Goal: Task Accomplishment & Management: Use online tool/utility

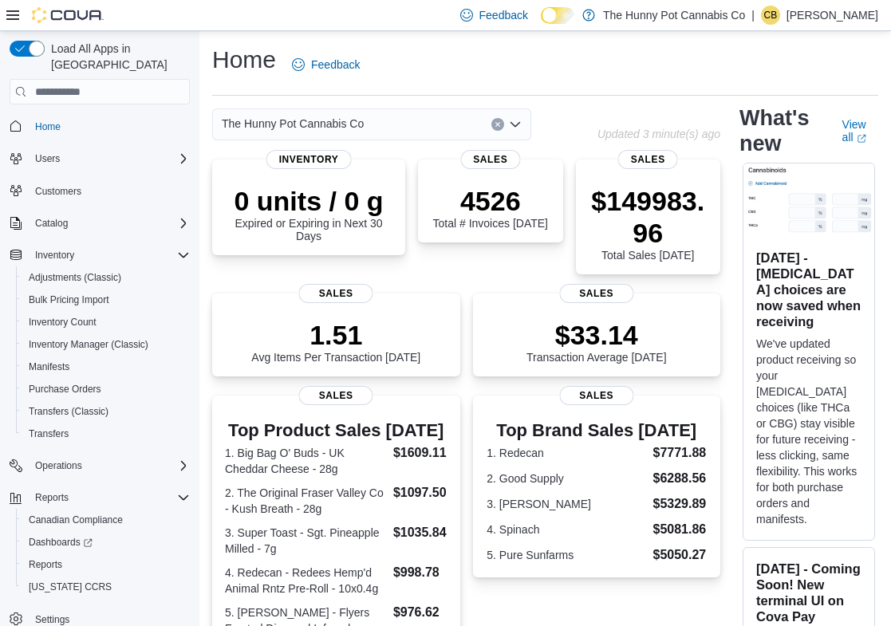
scroll to position [7, 0]
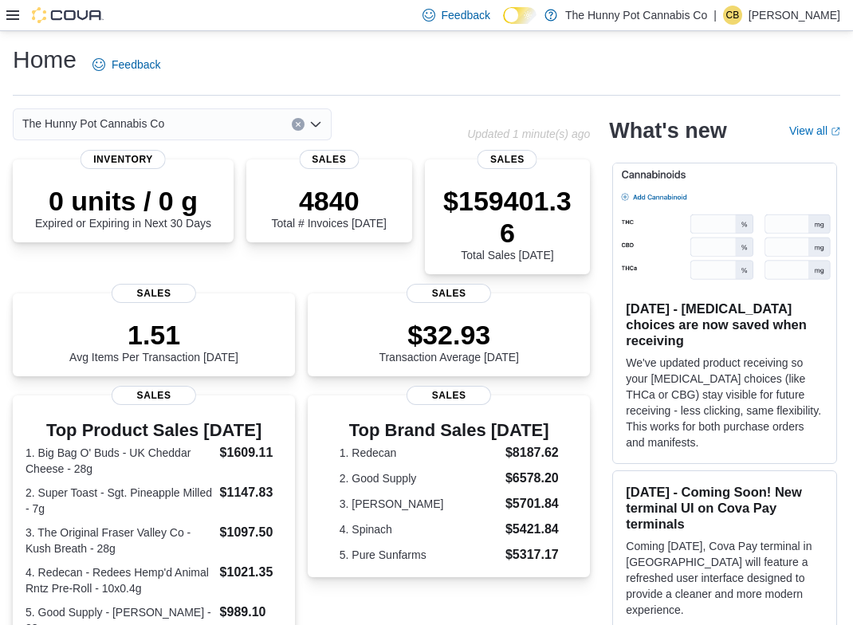
click at [14, 18] on icon at bounding box center [12, 15] width 13 height 13
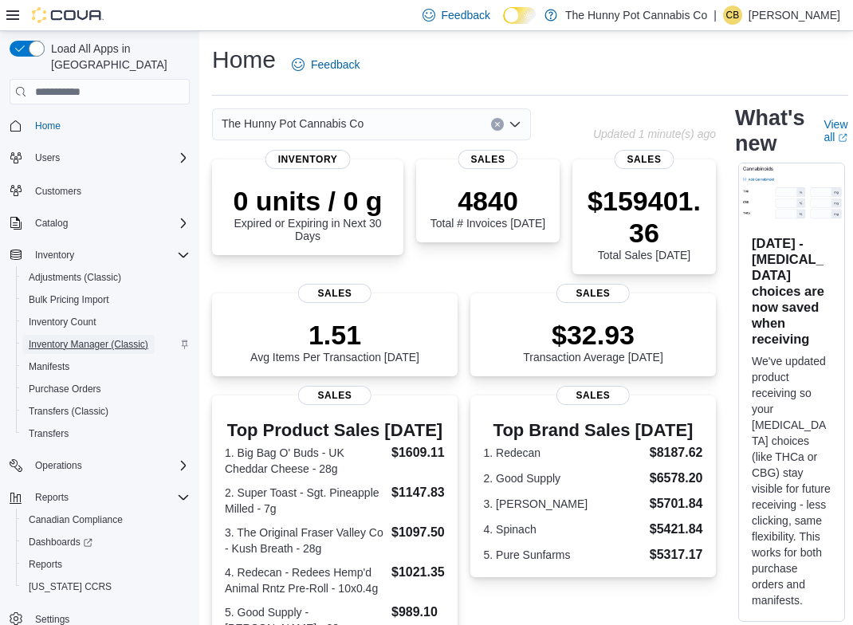
click at [100, 338] on span "Inventory Manager (Classic)" at bounding box center [89, 344] width 120 height 13
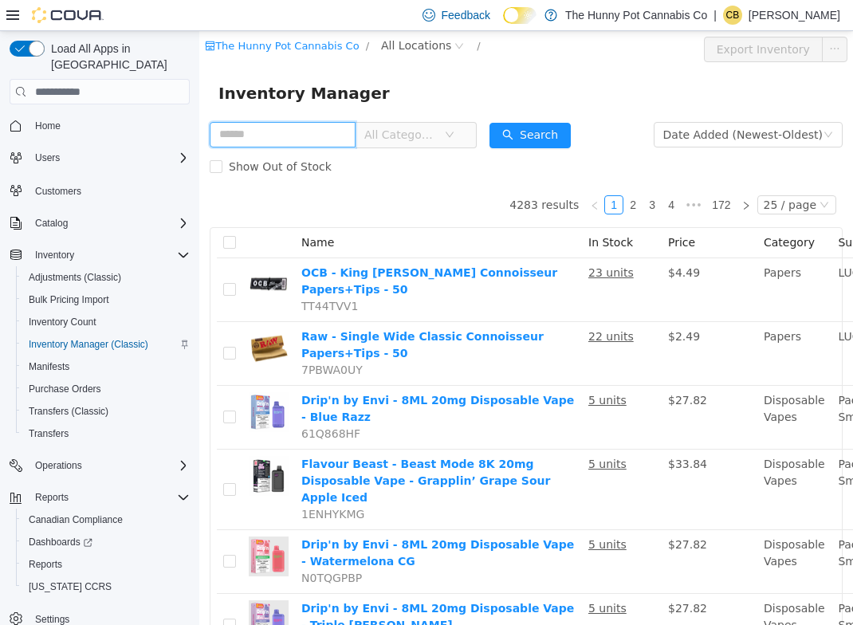
click at [283, 140] on input "text" at bounding box center [283, 135] width 146 height 26
paste input "**********"
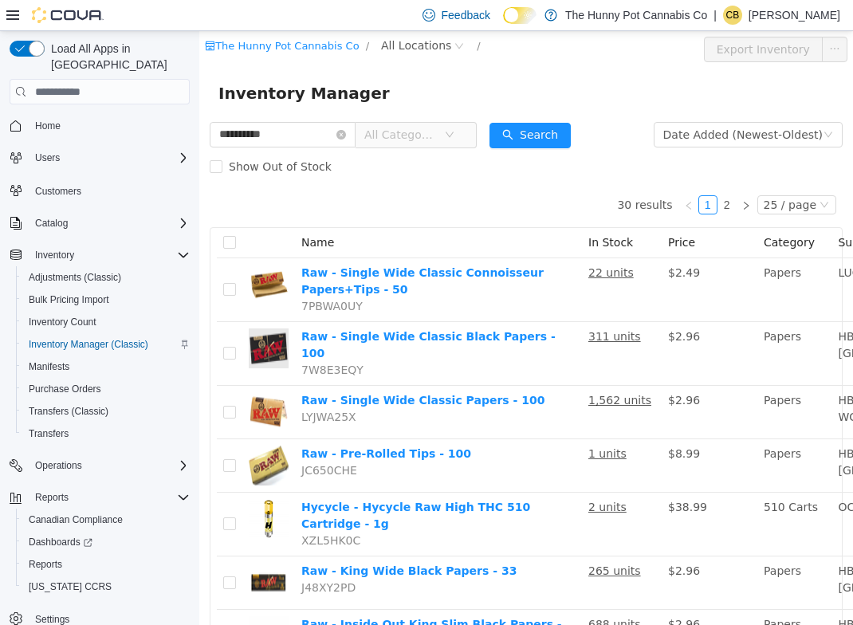
click at [18, 7] on div at bounding box center [54, 15] width 97 height 16
click at [18, 14] on icon at bounding box center [12, 15] width 13 height 10
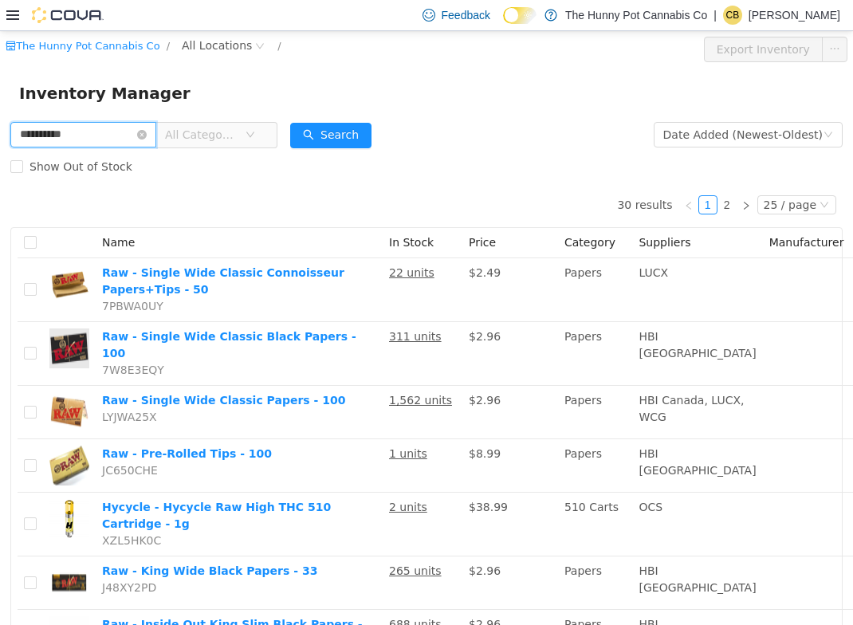
click at [110, 136] on input "**********" at bounding box center [83, 135] width 146 height 26
click at [18, 131] on input "**********" at bounding box center [83, 135] width 146 height 26
type input "**********"
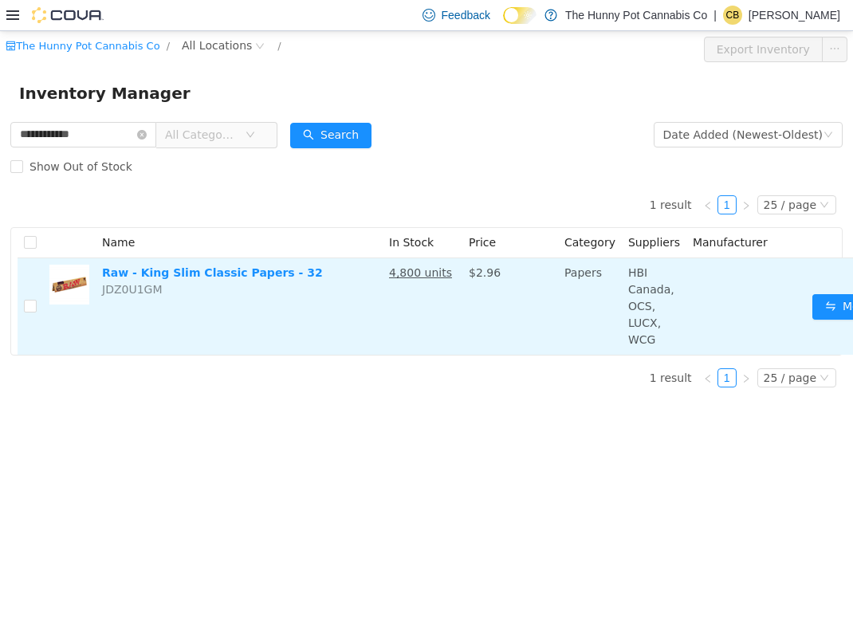
click at [141, 295] on span "JDZ0U1GM" at bounding box center [132, 289] width 61 height 13
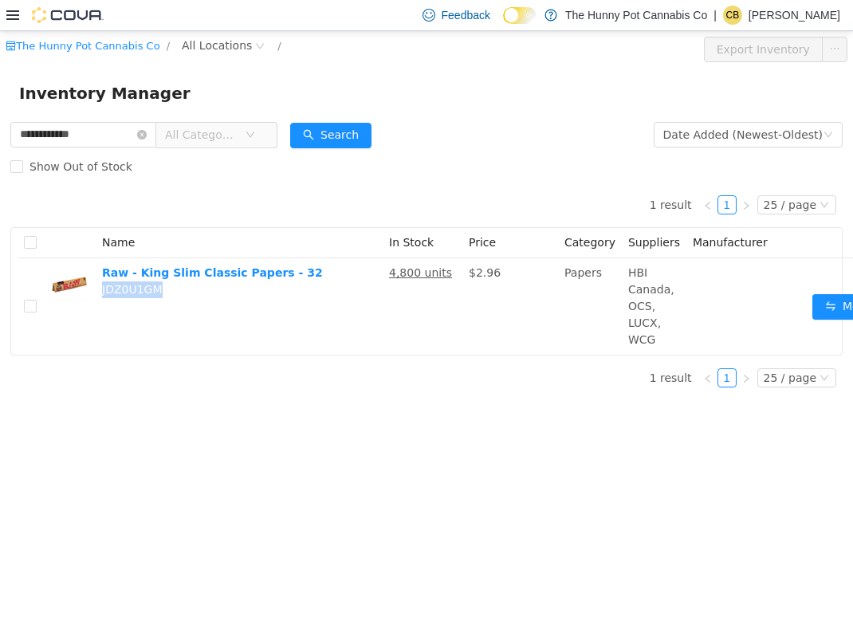
copy span "JDZ0U1GM"
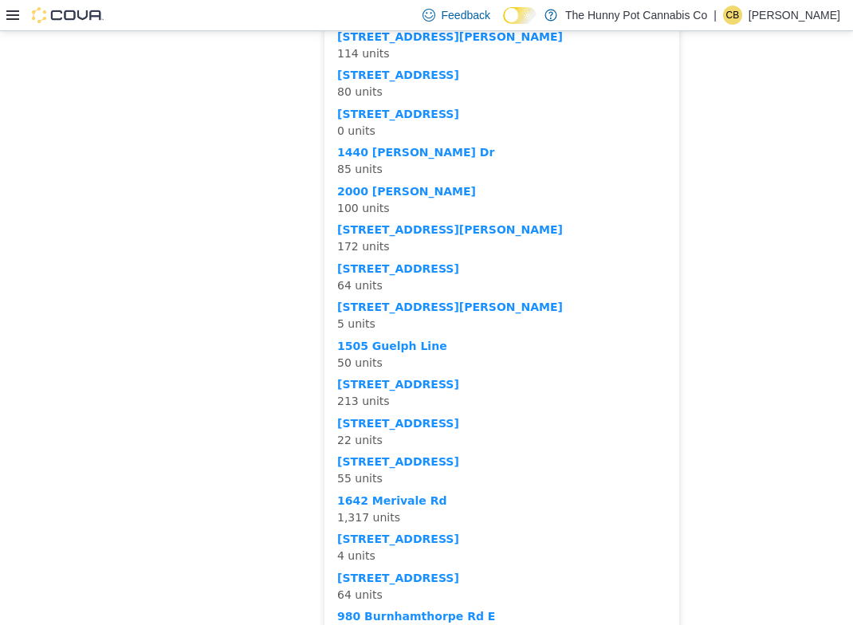
scroll to position [0, 1]
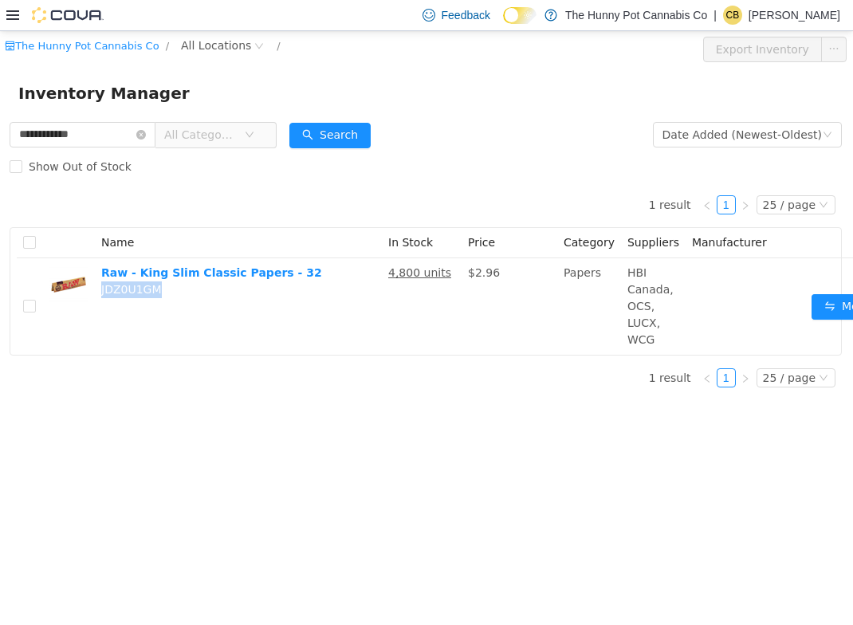
click at [262, 222] on div "1 result 1 25 / page Name In Stock Price Category Suppliers Manufacturer Raw - …" at bounding box center [426, 269] width 832 height 173
click at [219, 47] on span "All Locations" at bounding box center [216, 46] width 70 height 18
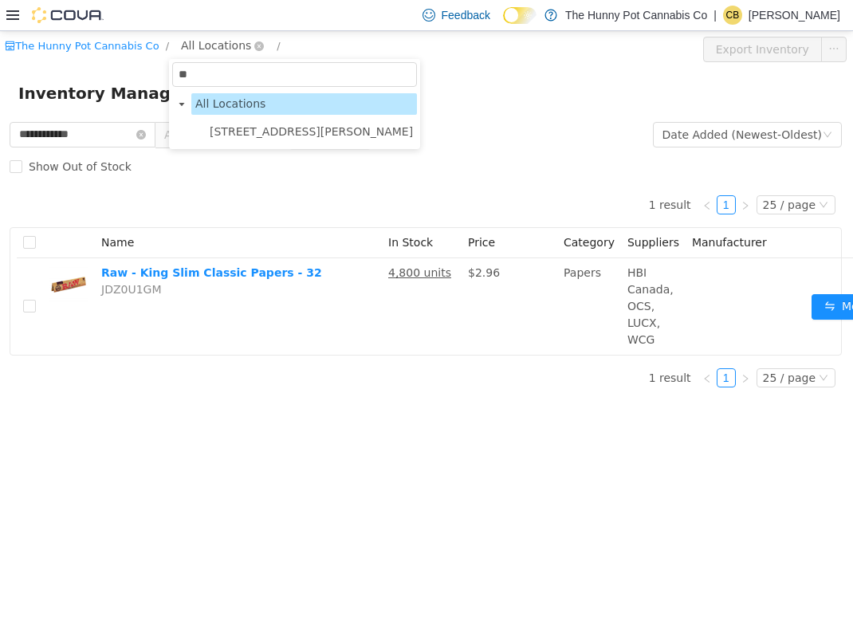
type input "***"
click at [247, 136] on span "659 Upper James St" at bounding box center [311, 131] width 203 height 13
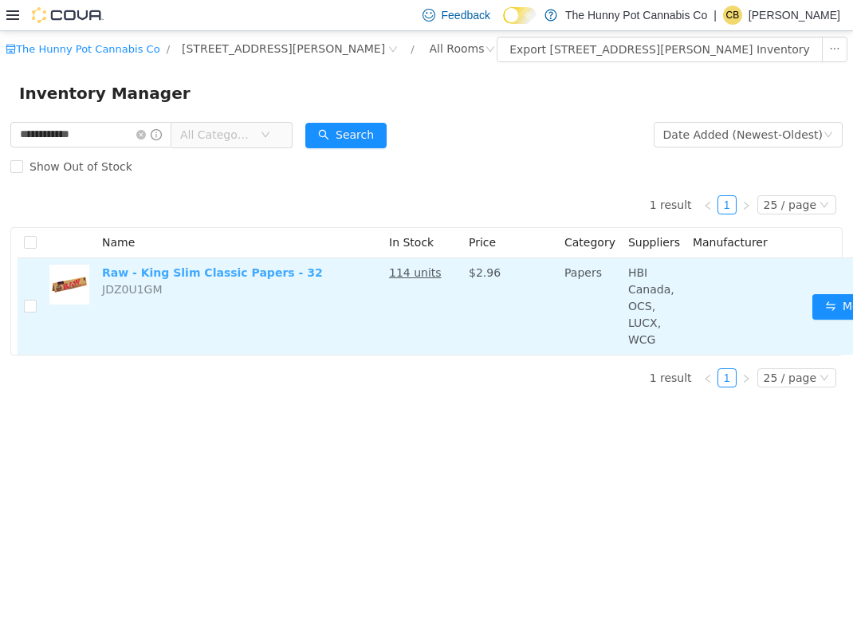
click at [199, 271] on link "Raw - King Slim Classic Papers - 32" at bounding box center [212, 272] width 221 height 13
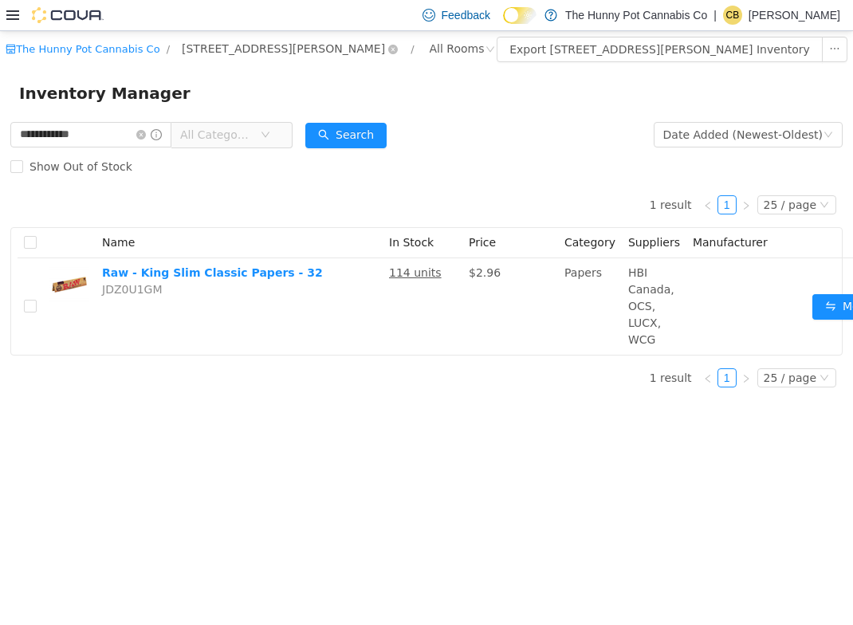
click at [295, 50] on span "659 Upper James St" at bounding box center [290, 49] width 228 height 19
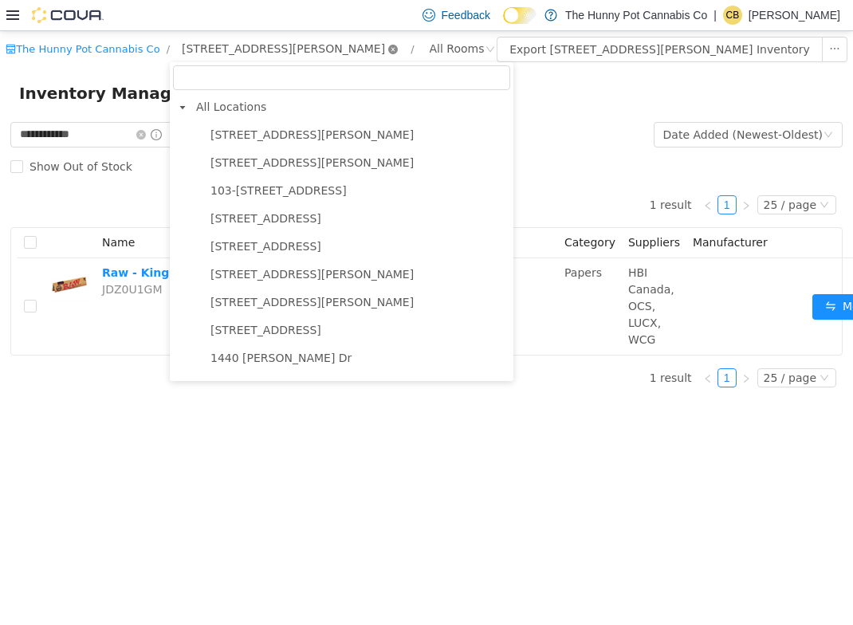
click at [388, 51] on icon "icon: close-circle" at bounding box center [393, 50] width 10 height 10
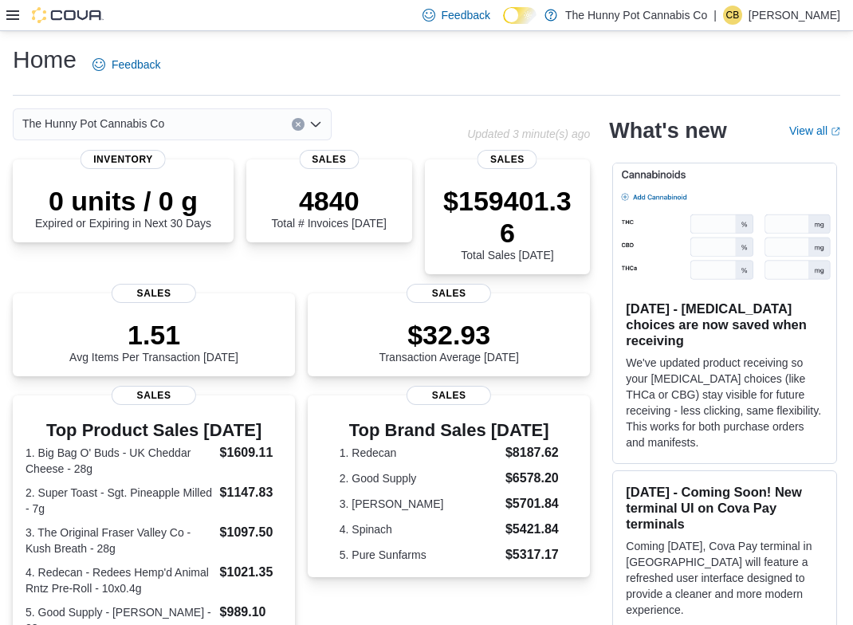
click at [18, 2] on div at bounding box center [54, 15] width 97 height 30
click at [18, 17] on icon at bounding box center [12, 15] width 13 height 13
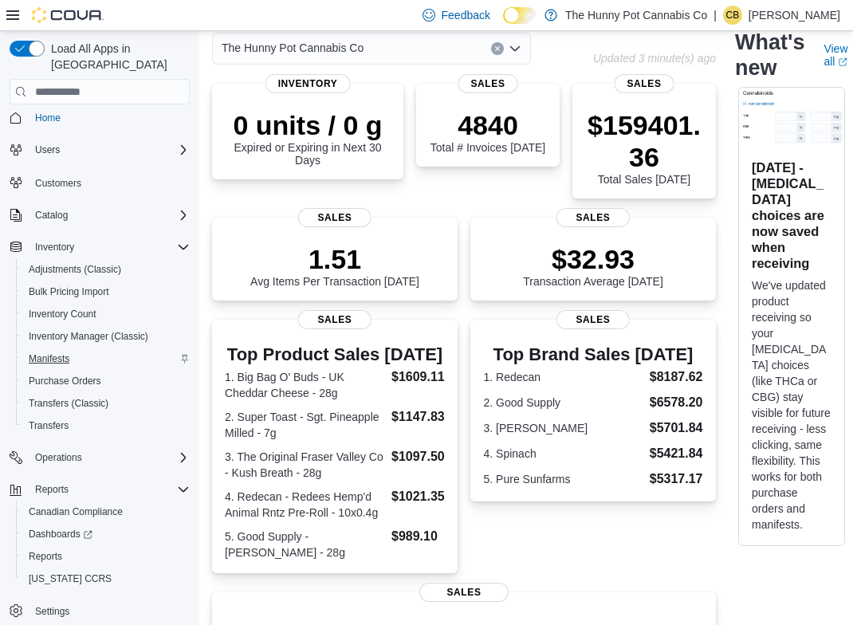
scroll to position [100, 0]
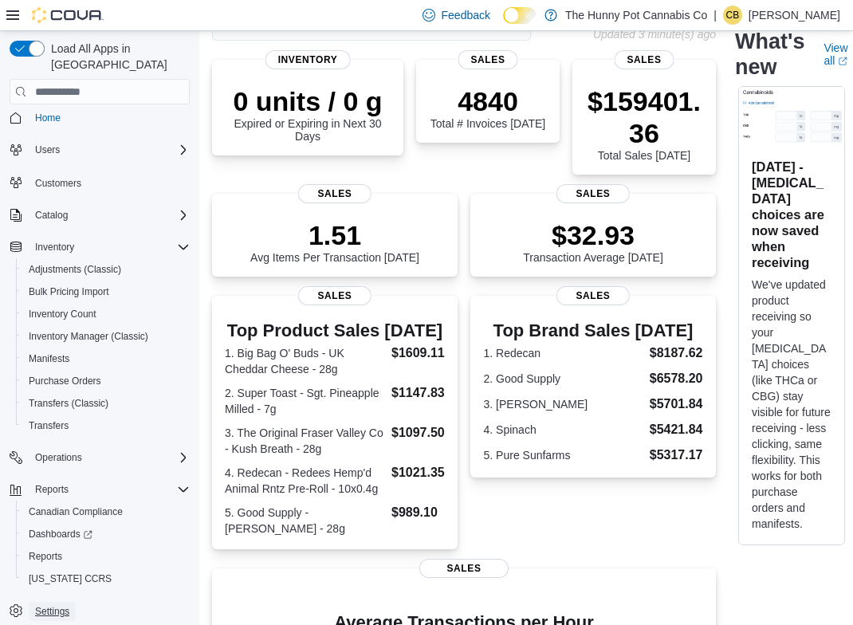
click at [69, 605] on span "Settings" at bounding box center [52, 611] width 34 height 13
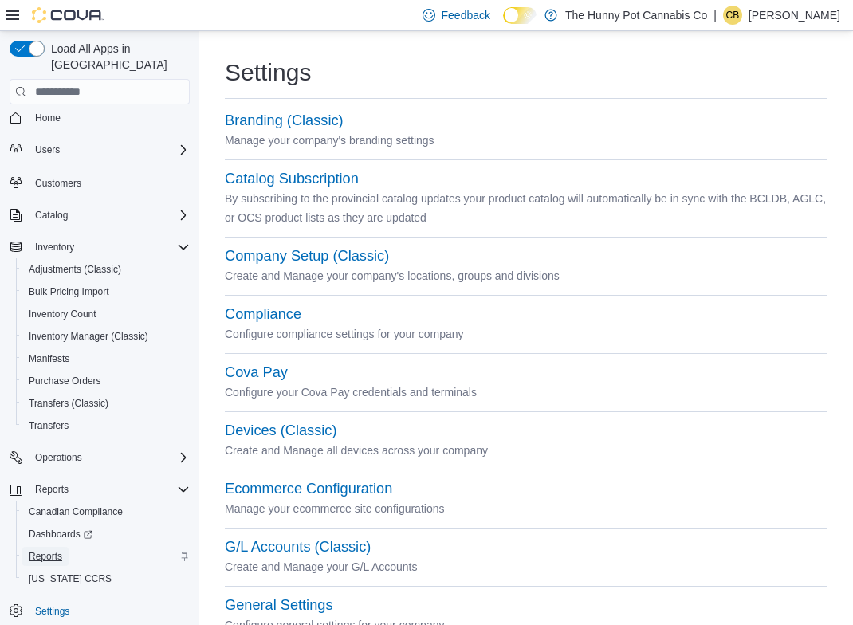
click at [49, 550] on span "Reports" at bounding box center [45, 556] width 33 height 13
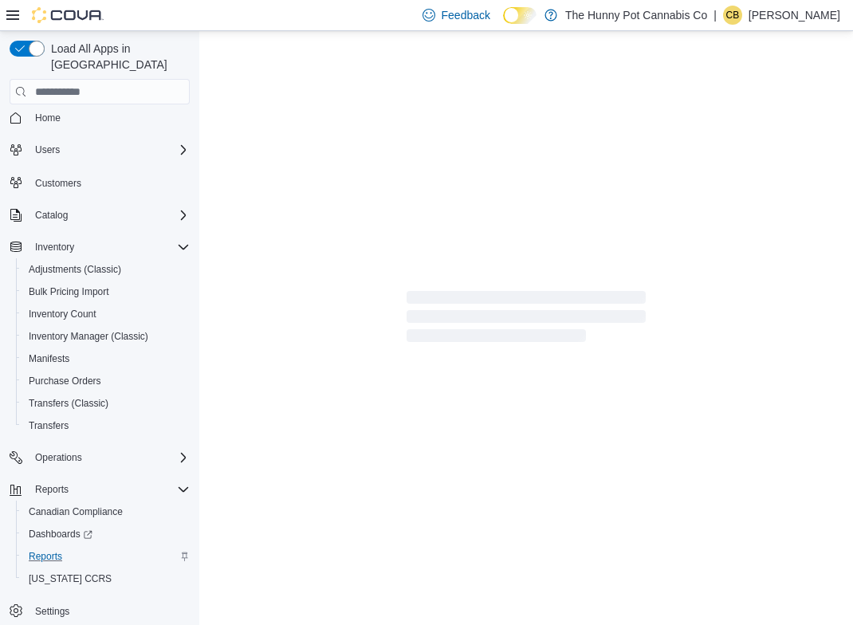
click at [14, 14] on icon at bounding box center [12, 15] width 13 height 13
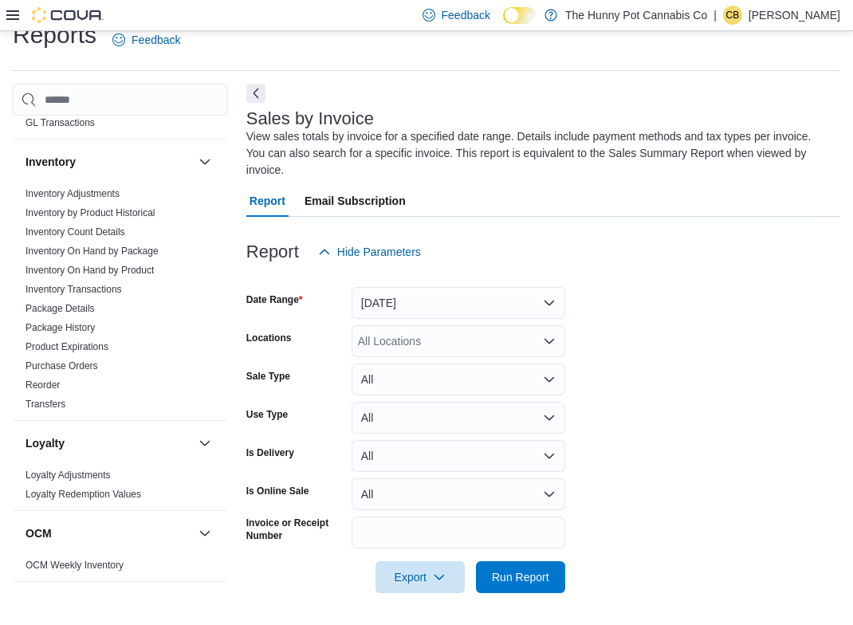
scroll to position [466, 0]
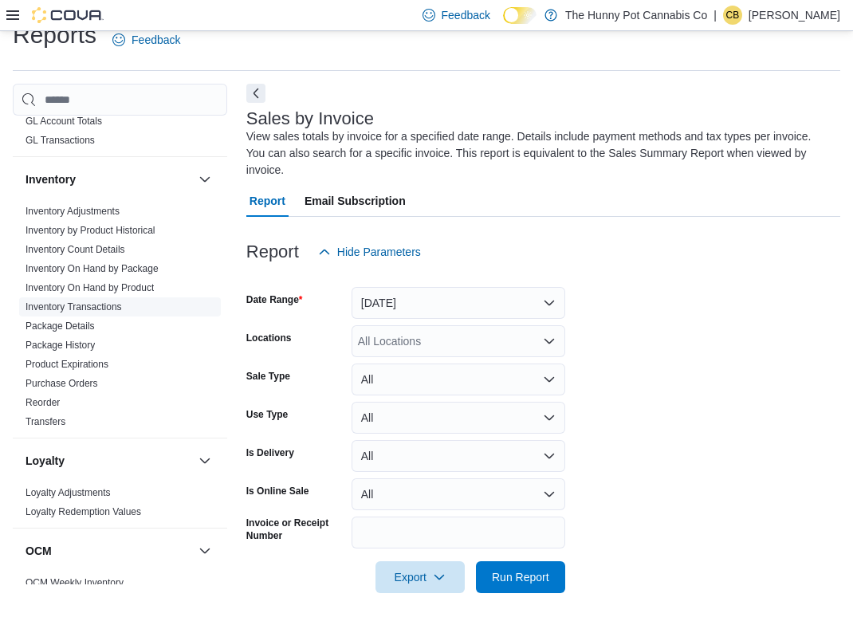
click at [79, 308] on link "Inventory Transactions" at bounding box center [74, 306] width 96 height 11
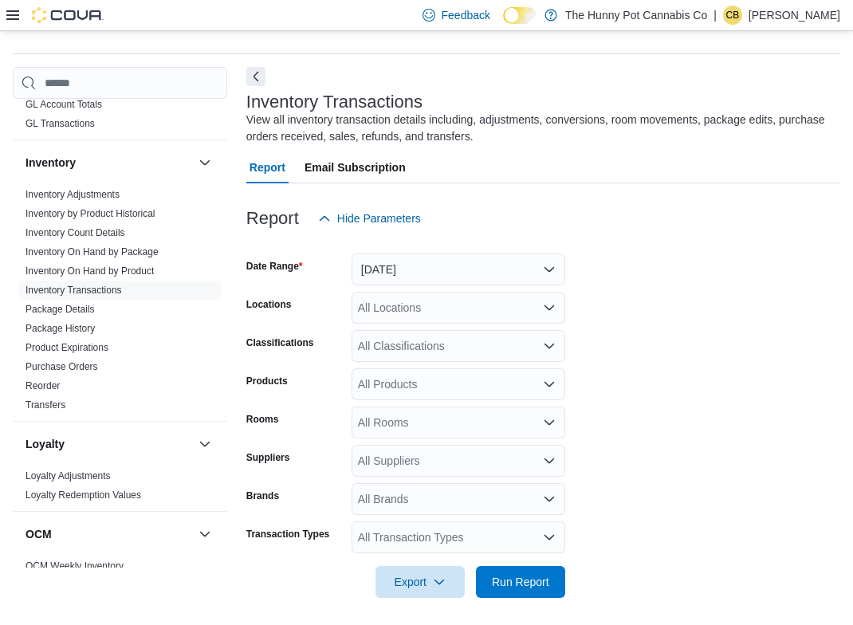
scroll to position [46, 0]
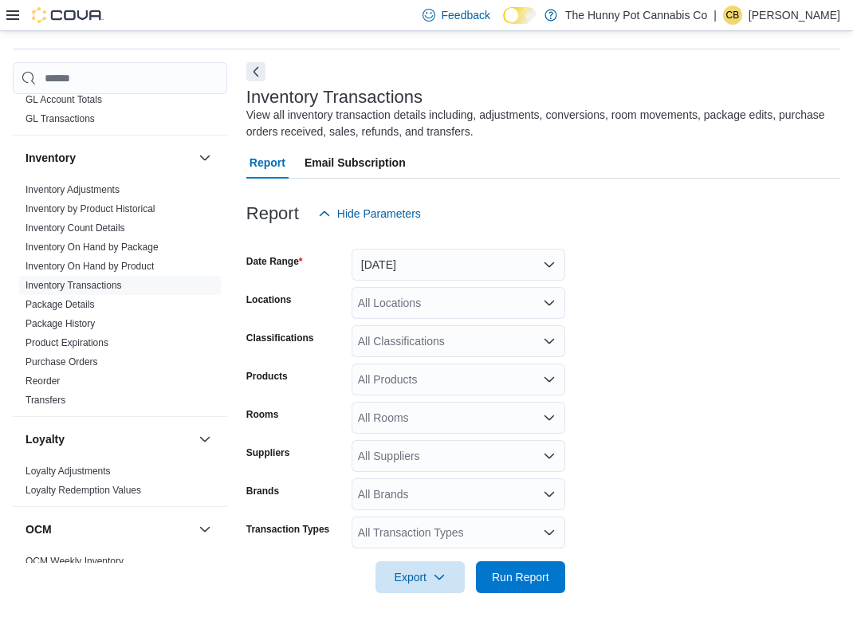
click at [398, 387] on div "All Products" at bounding box center [459, 380] width 214 height 32
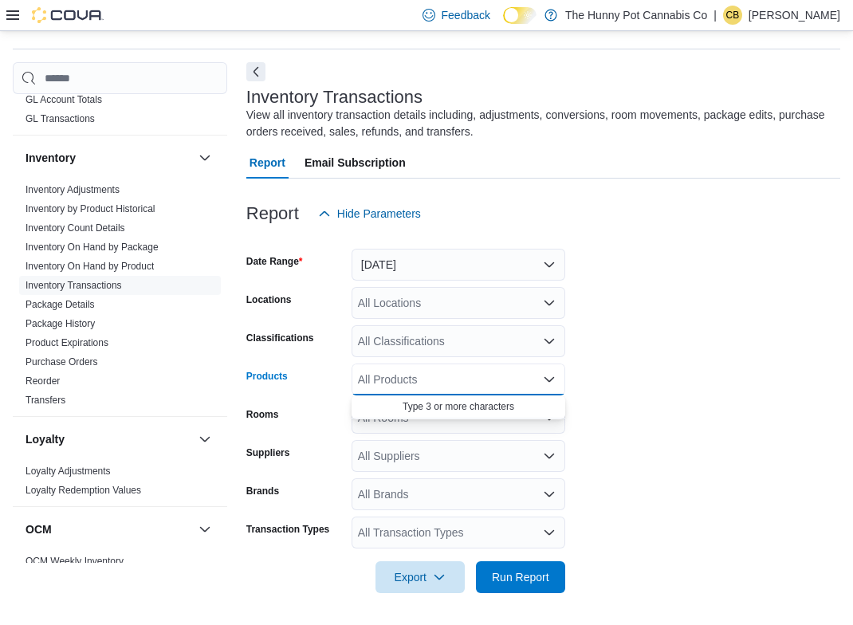
paste input "**********"
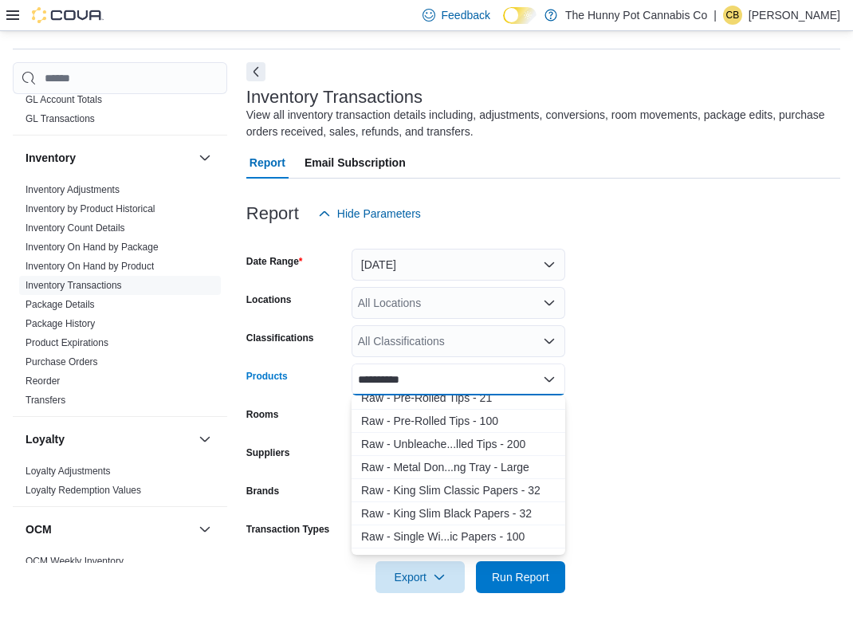
scroll to position [241, 0]
type input "**********"
click at [467, 490] on div "Raw - King Slim Classic Papers - 32" at bounding box center [458, 490] width 195 height 16
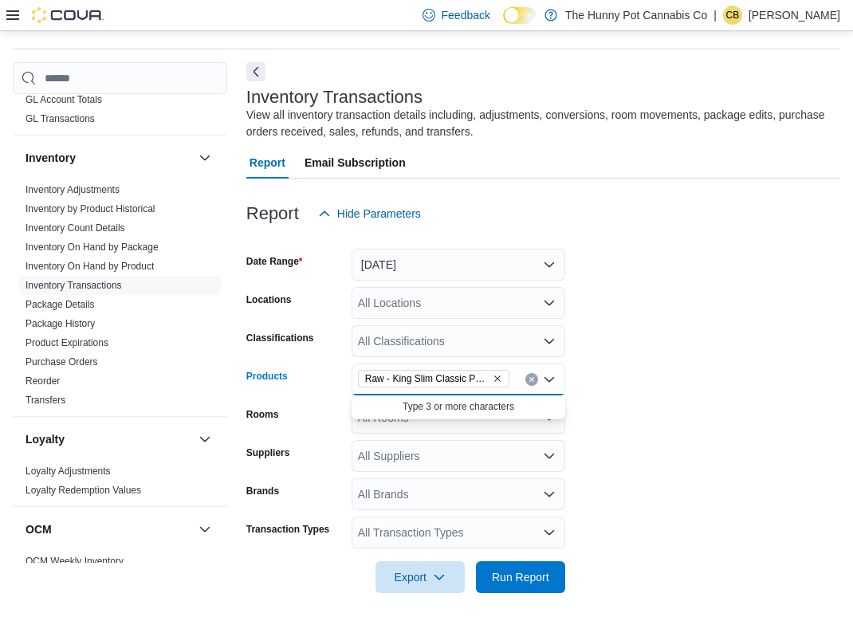
click at [634, 433] on form "Date Range Yesterday Locations All Locations Classifications All Classification…" at bounding box center [543, 412] width 594 height 364
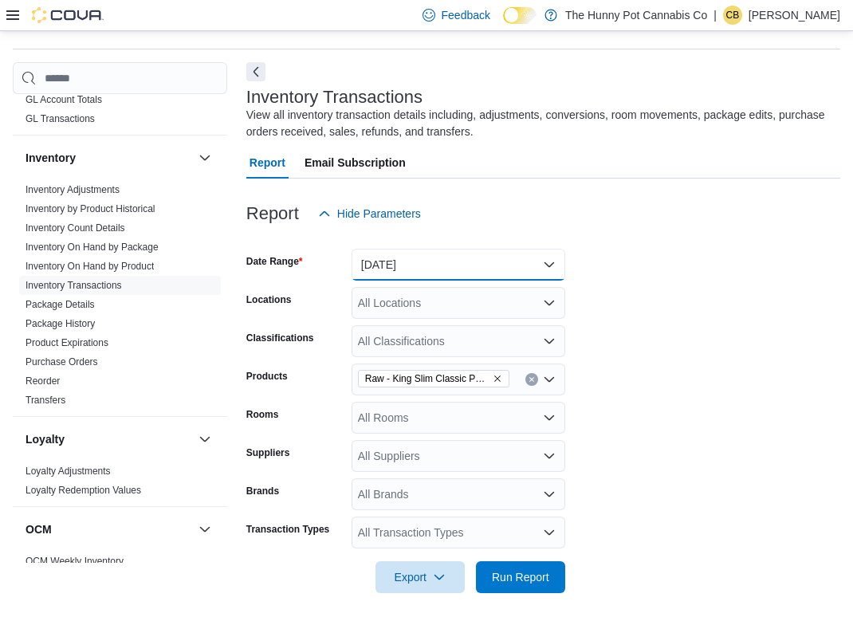
click at [470, 254] on button "Yesterday" at bounding box center [459, 265] width 214 height 32
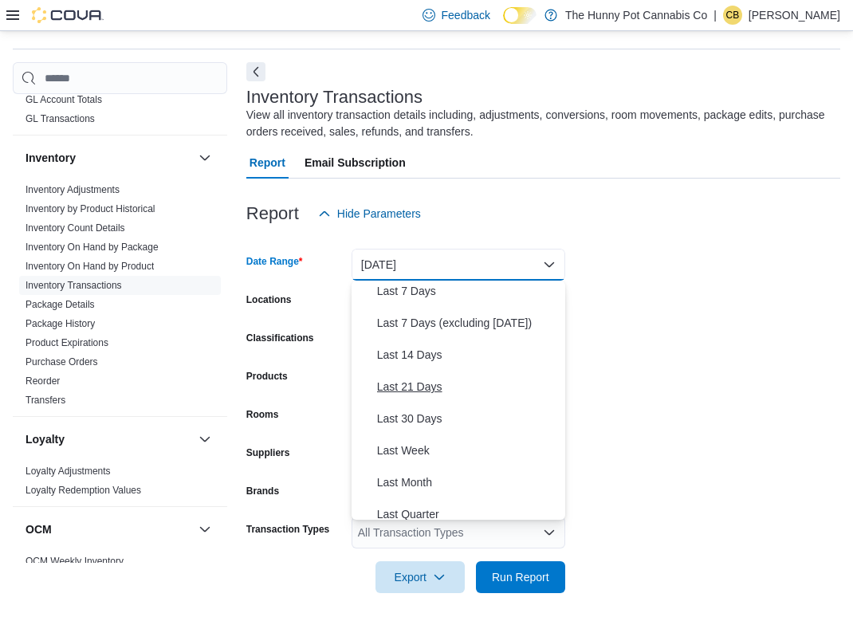
scroll to position [107, 0]
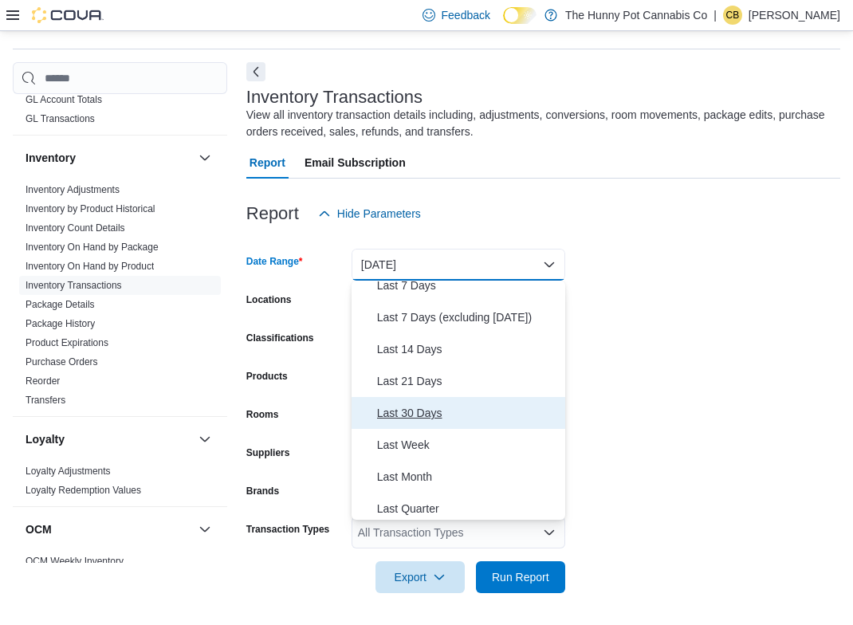
click at [432, 418] on span "Last 30 Days" at bounding box center [468, 412] width 182 height 19
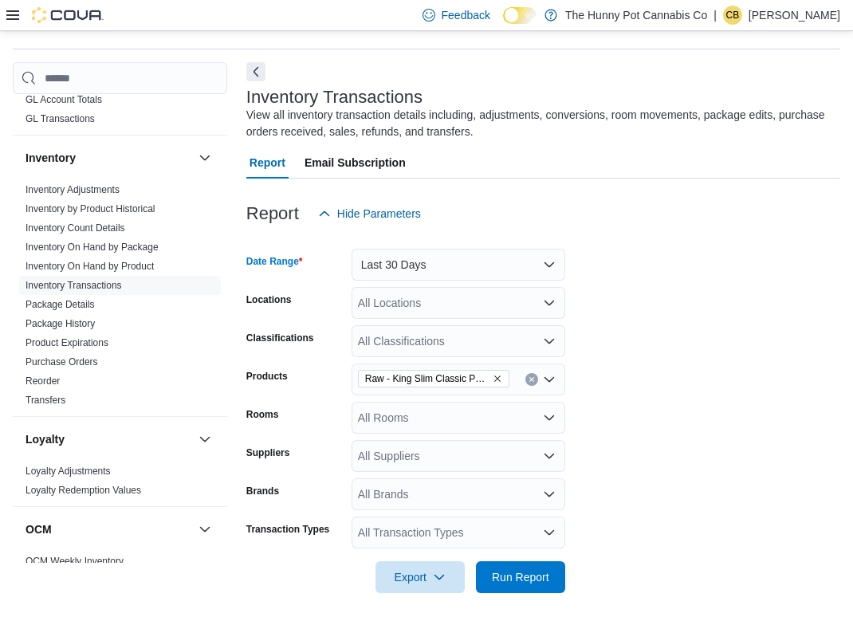
click at [462, 543] on div "All Transaction Types" at bounding box center [459, 533] width 214 height 32
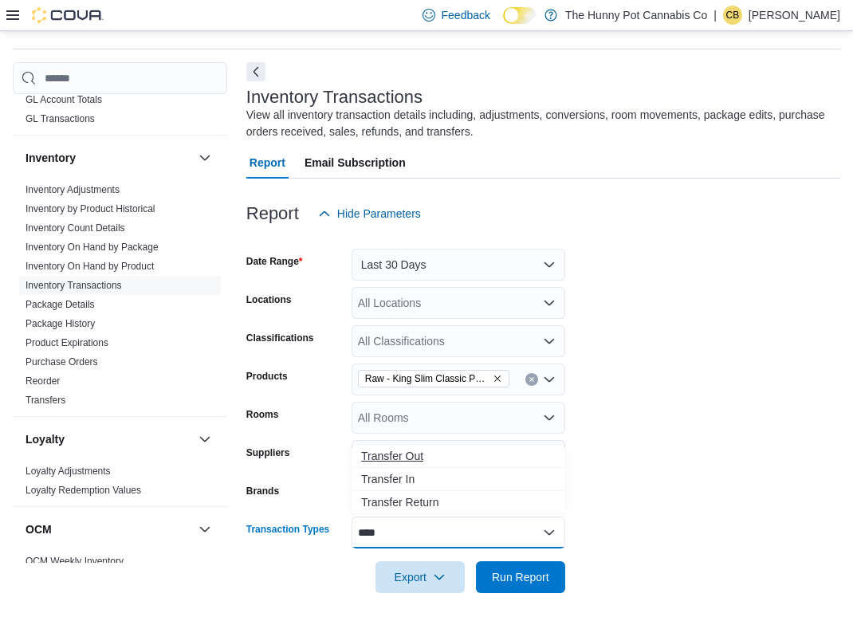
type input "****"
click at [486, 456] on span "Transfer Out" at bounding box center [458, 456] width 195 height 16
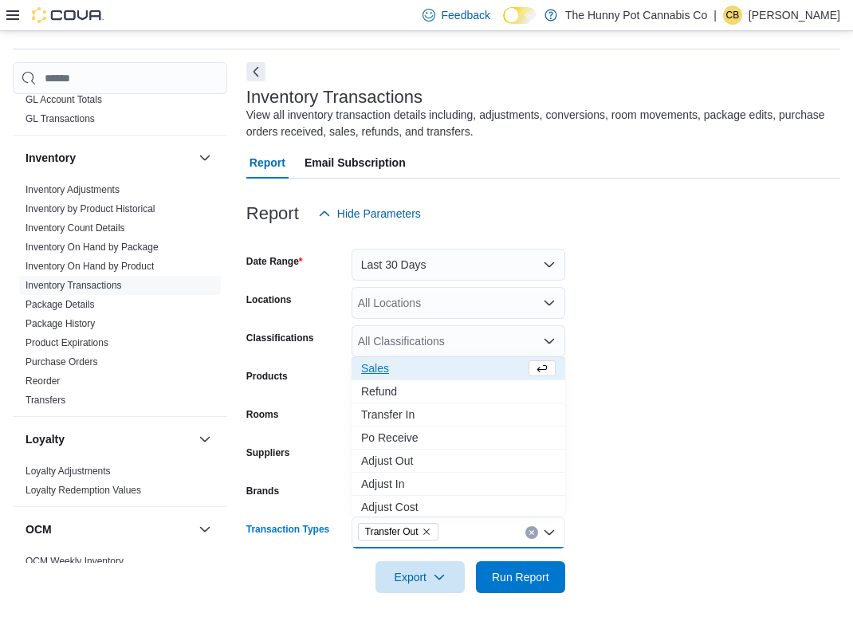
click at [645, 544] on form "Date Range Last 30 Days Locations All Locations Classifications All Classificat…" at bounding box center [543, 412] width 594 height 364
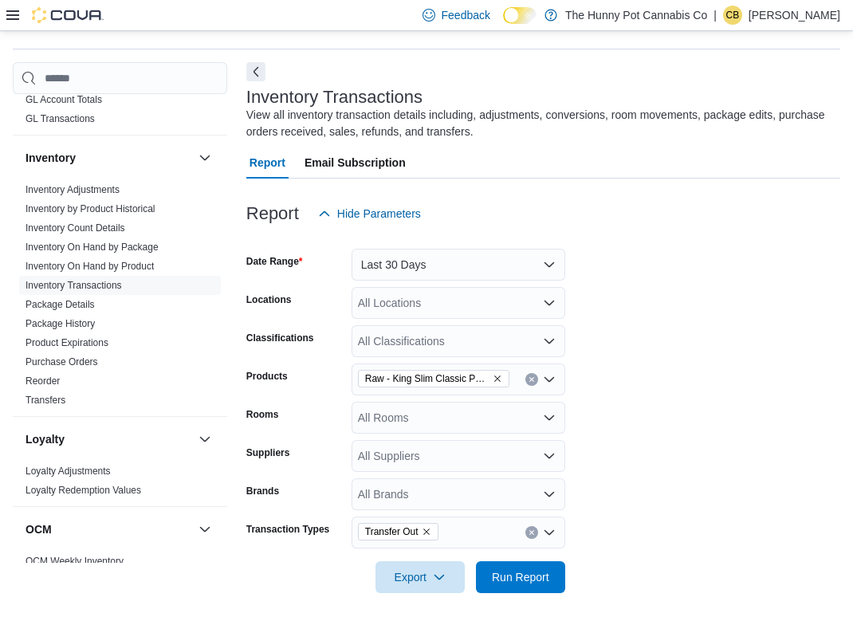
click at [447, 313] on div "All Locations" at bounding box center [459, 303] width 214 height 32
type input "***"
click at [450, 328] on div "Backstock" at bounding box center [458, 330] width 195 height 16
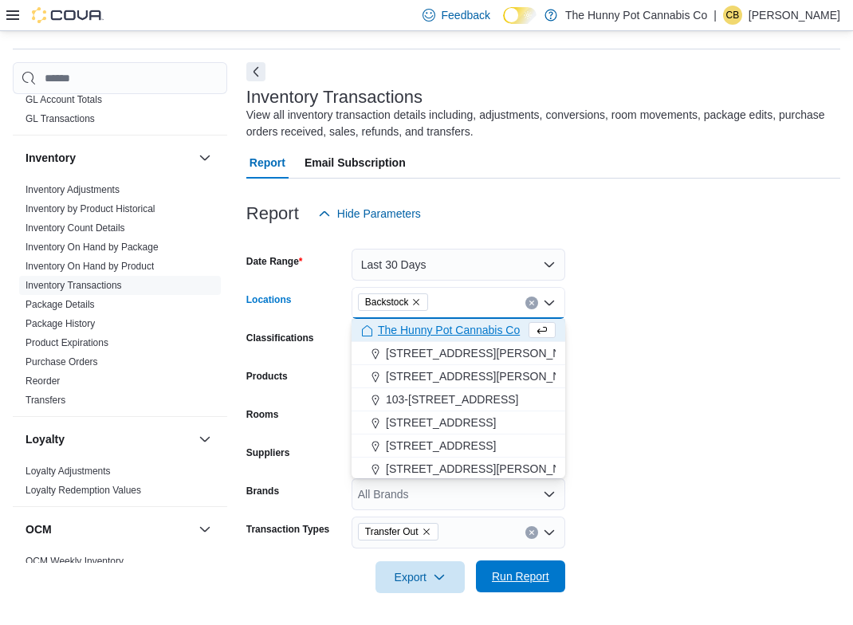
click at [529, 562] on span "Run Report" at bounding box center [521, 577] width 70 height 32
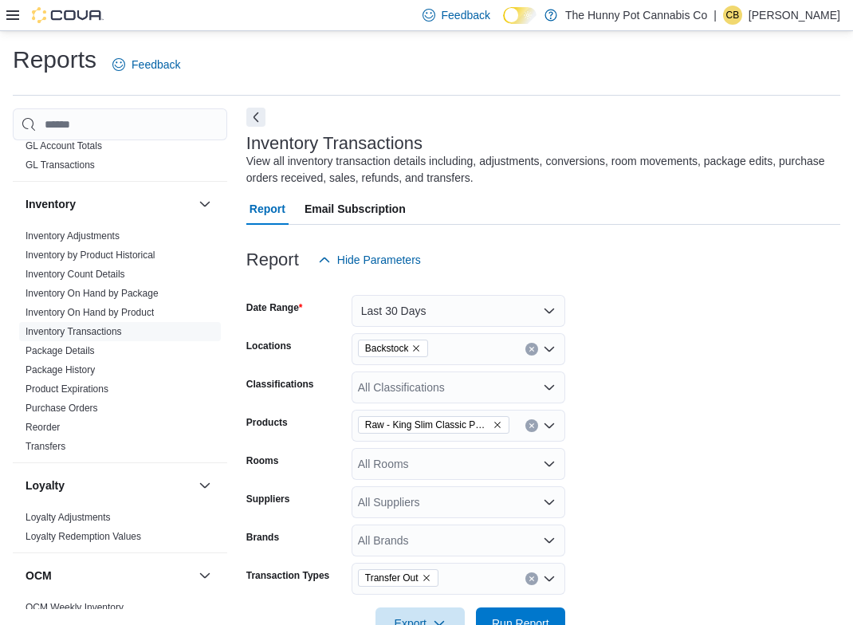
click at [257, 121] on button "Next" at bounding box center [255, 117] width 19 height 19
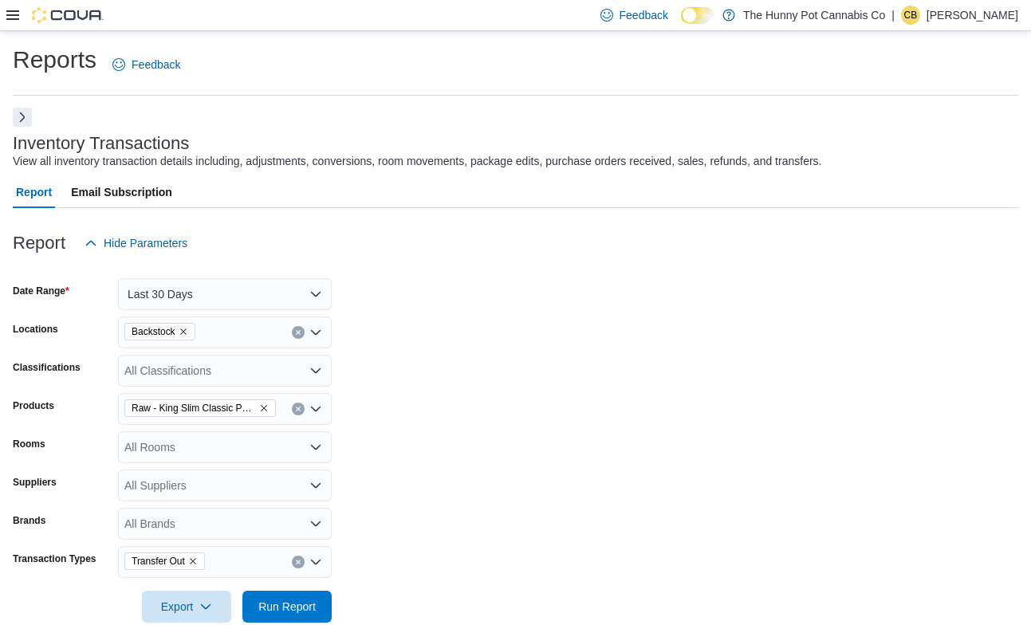
click at [19, 115] on button "Next" at bounding box center [22, 117] width 19 height 19
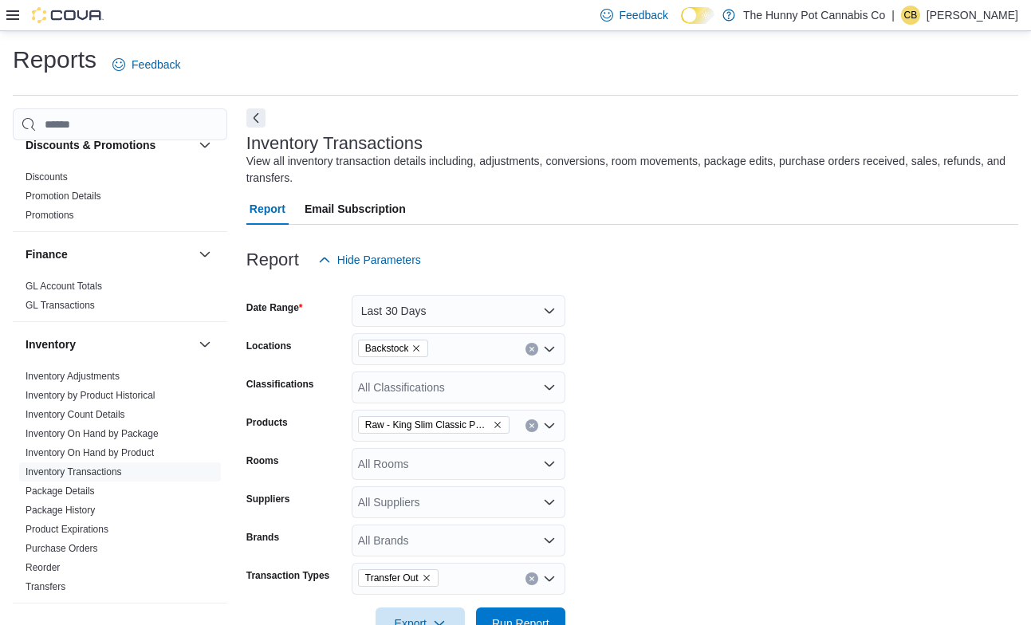
scroll to position [330, 0]
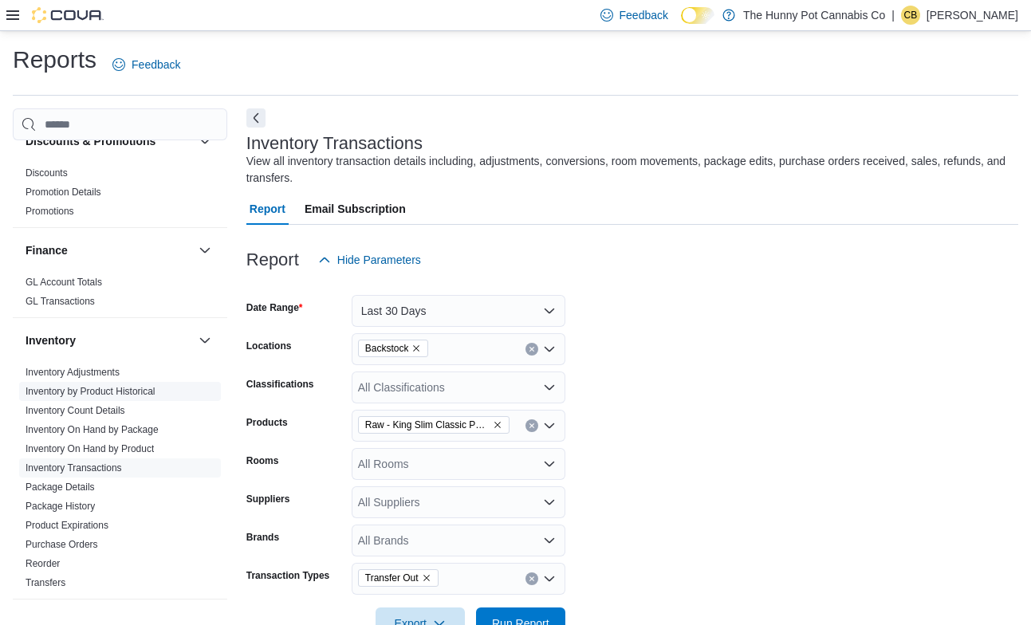
click at [114, 393] on link "Inventory by Product Historical" at bounding box center [91, 391] width 130 height 11
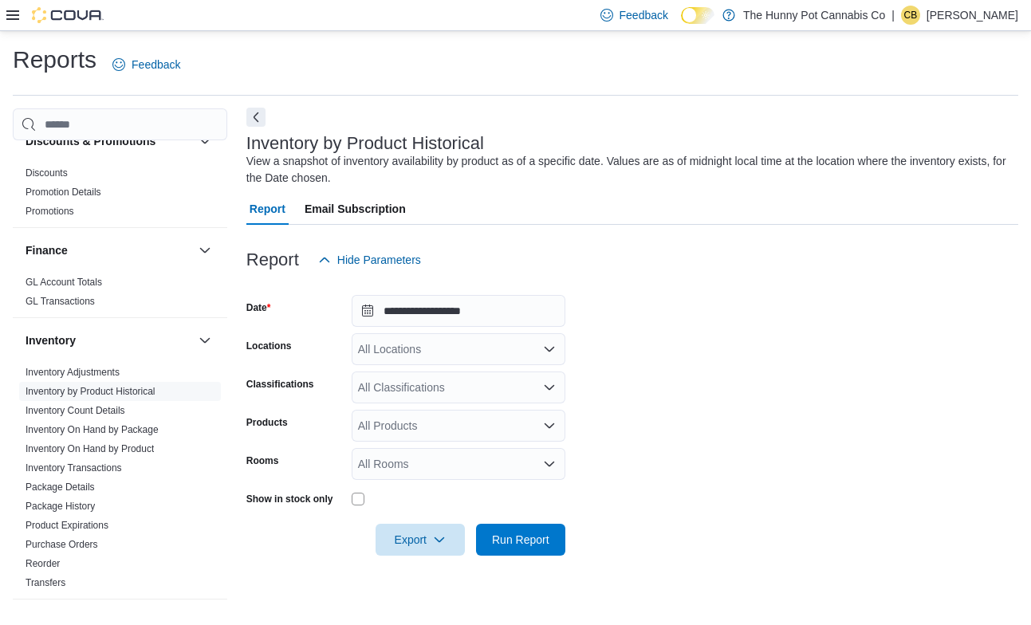
click at [256, 120] on button "Next" at bounding box center [255, 117] width 19 height 19
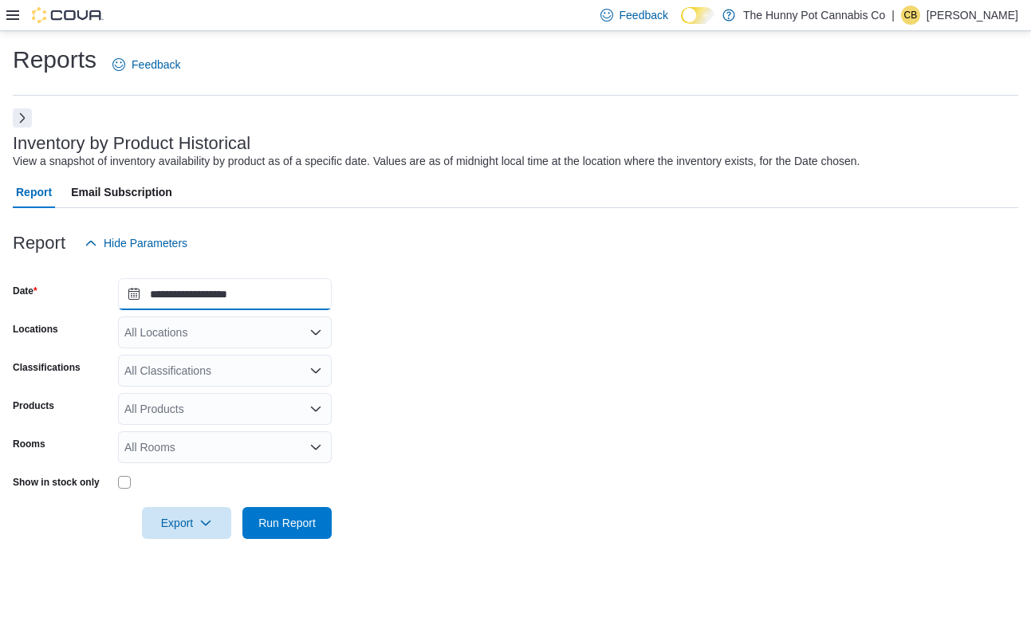
click at [258, 296] on input "**********" at bounding box center [225, 294] width 214 height 32
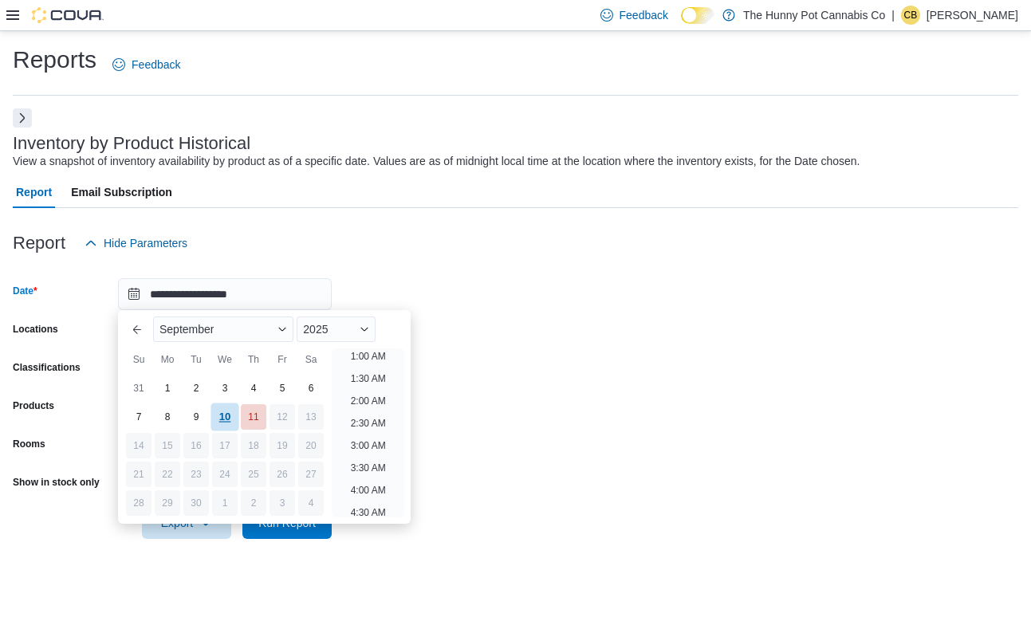
click at [226, 419] on div "10" at bounding box center [225, 417] width 28 height 28
type input "**********"
click at [446, 480] on form "**********" at bounding box center [515, 399] width 1005 height 280
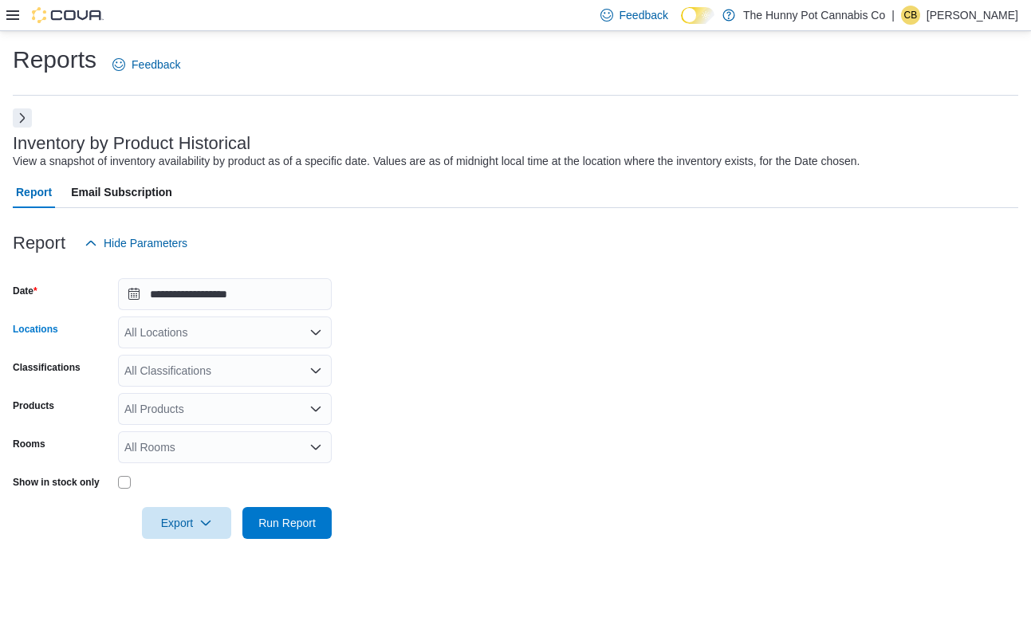
click at [187, 336] on div "All Locations" at bounding box center [225, 333] width 214 height 32
type input "***"
click at [200, 357] on span "Backstock" at bounding box center [185, 360] width 51 height 16
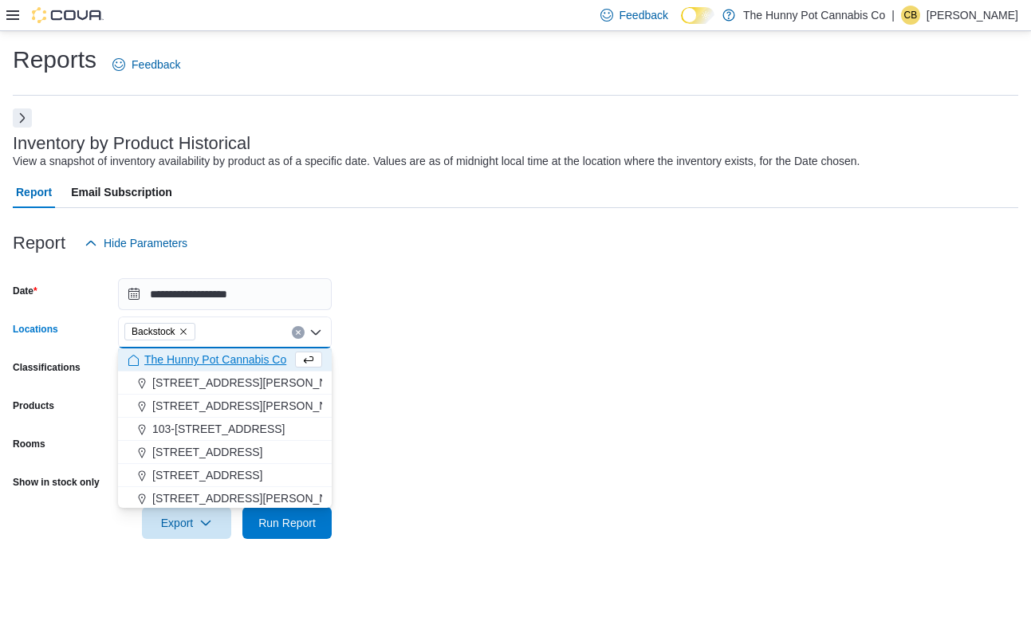
click at [482, 403] on form "**********" at bounding box center [515, 399] width 1005 height 280
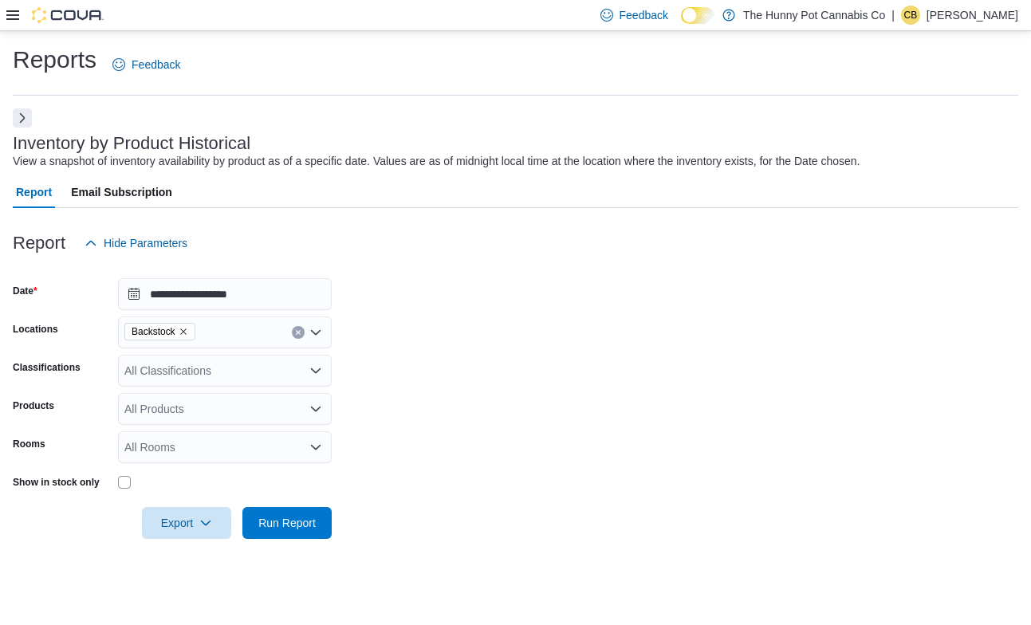
click at [155, 443] on div "All Rooms" at bounding box center [225, 447] width 214 height 32
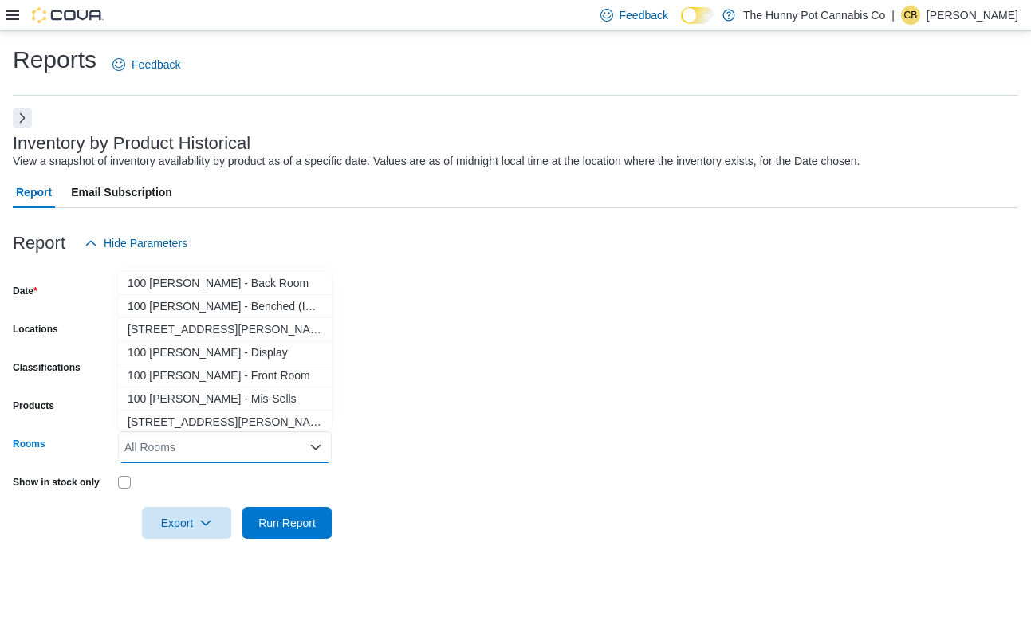
click at [406, 457] on form "**********" at bounding box center [515, 399] width 1005 height 280
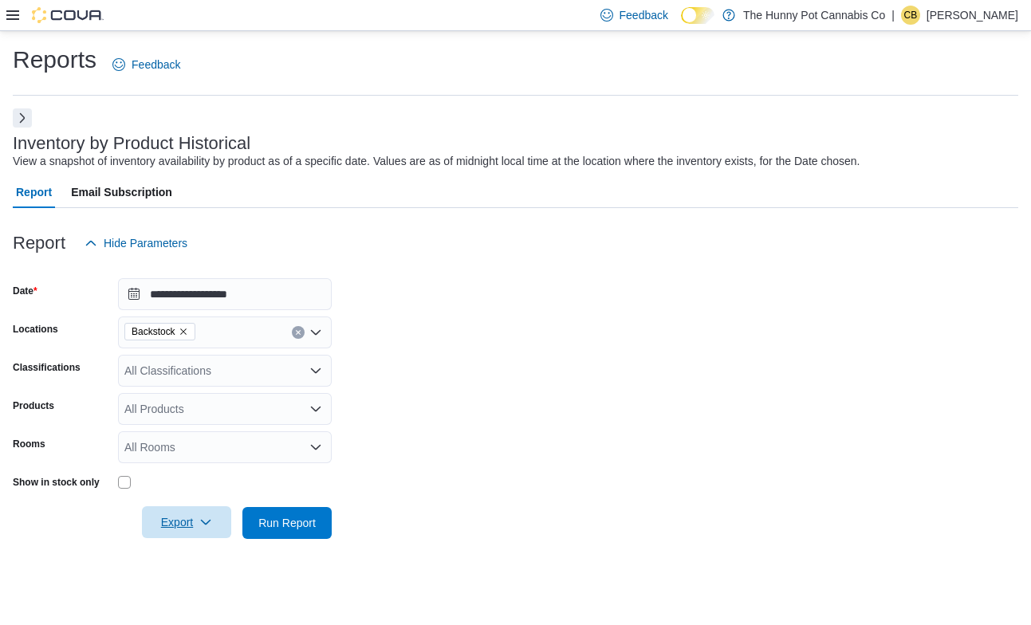
click at [213, 519] on span "Export" at bounding box center [187, 522] width 70 height 32
click at [214, 425] on span "Export to Excel" at bounding box center [188, 426] width 72 height 13
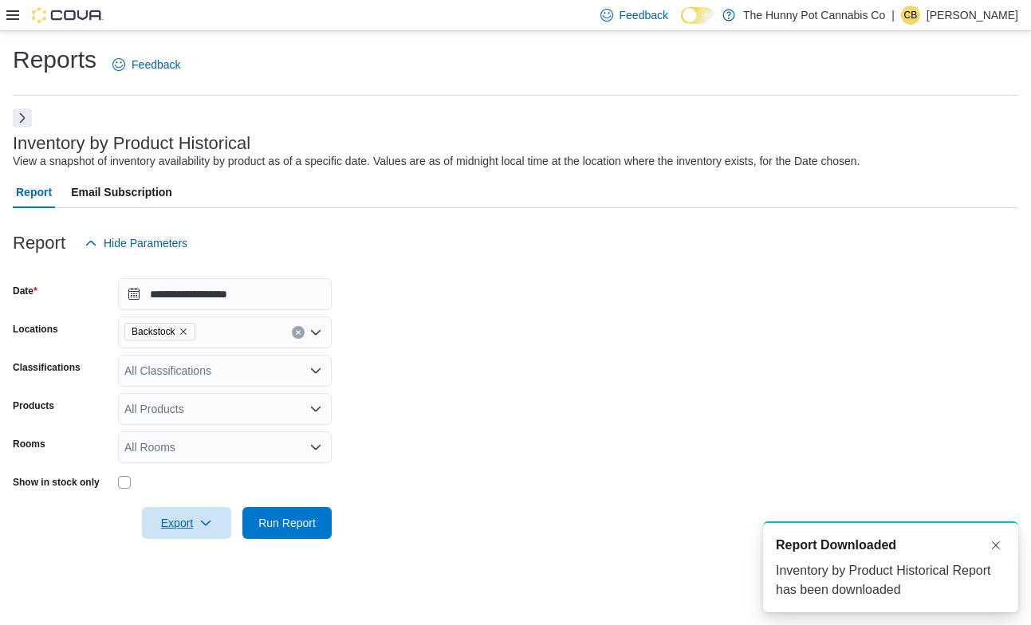
scroll to position [0, 0]
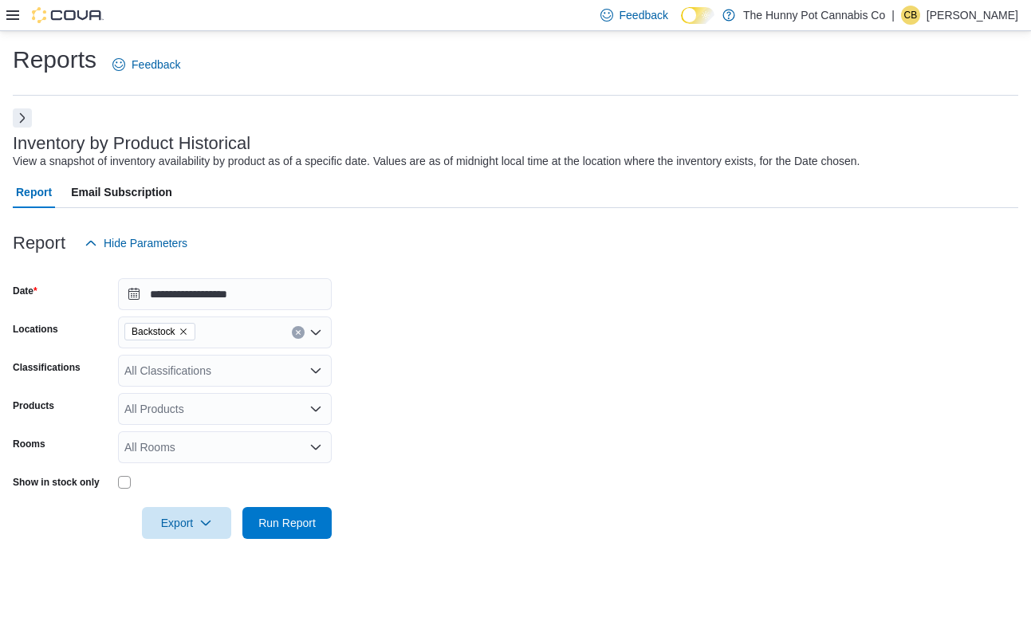
click at [228, 452] on div "All Rooms" at bounding box center [225, 447] width 214 height 32
type input "****"
click at [214, 418] on span "Backstock - Warehouse" at bounding box center [225, 419] width 195 height 16
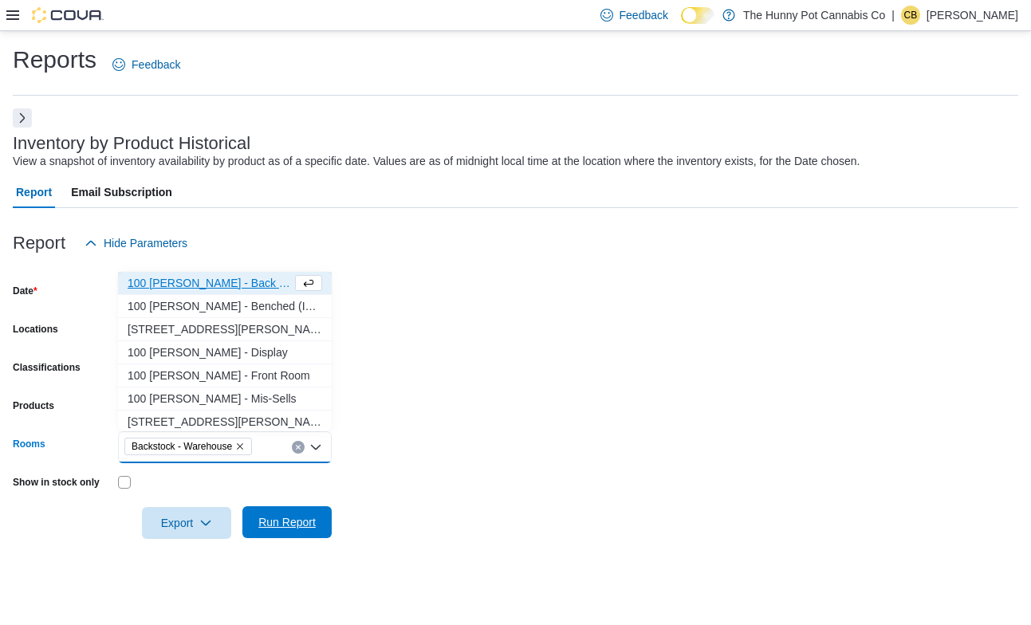
click at [293, 524] on span "Run Report" at bounding box center [286, 522] width 57 height 16
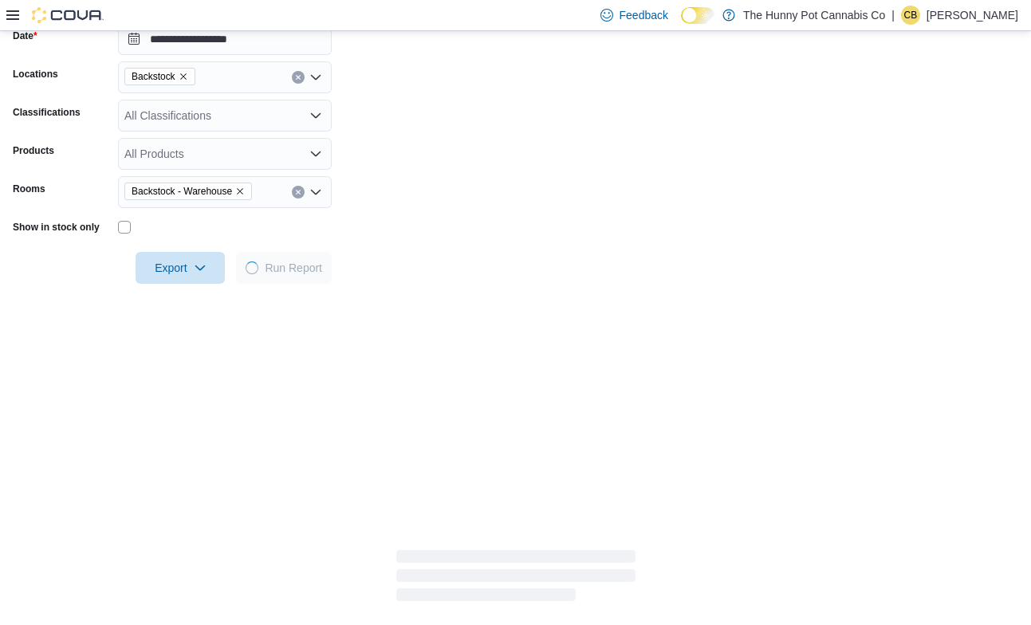
scroll to position [371, 0]
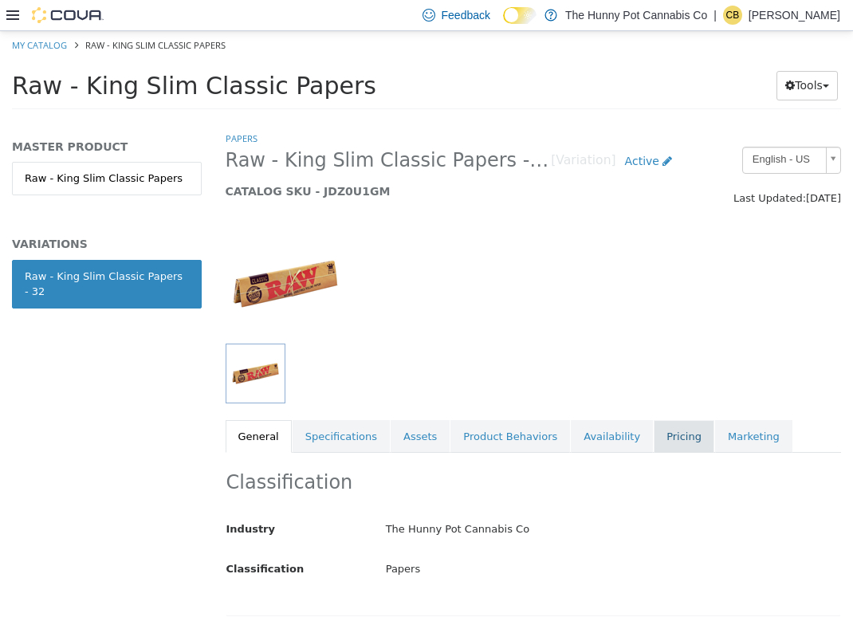
click at [667, 439] on link "Pricing" at bounding box center [684, 436] width 61 height 33
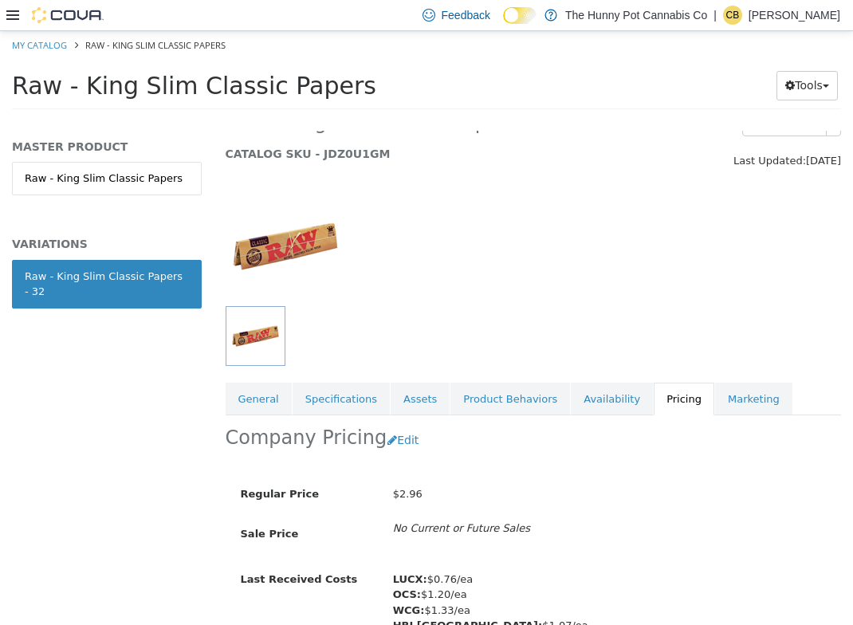
scroll to position [122, 0]
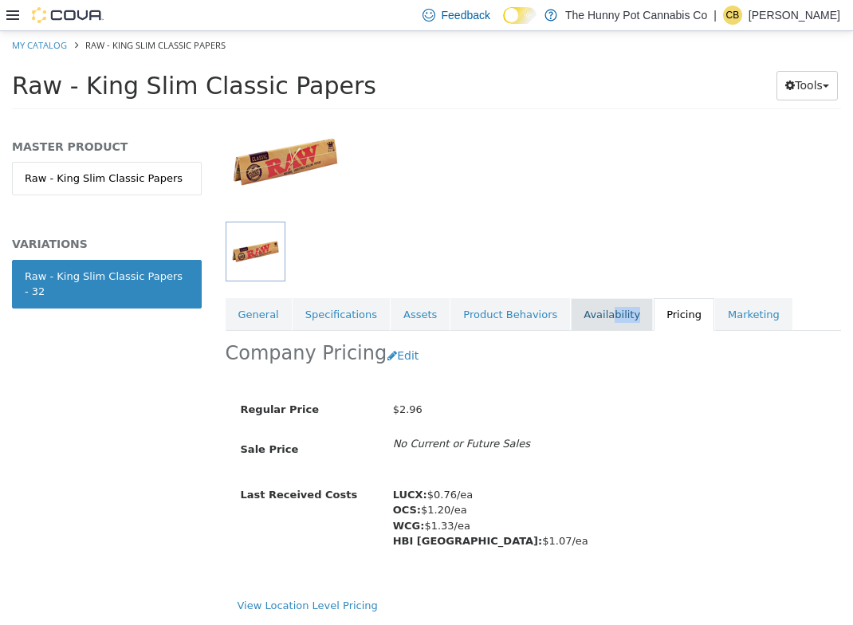
click at [597, 321] on link "Availability" at bounding box center [612, 314] width 82 height 33
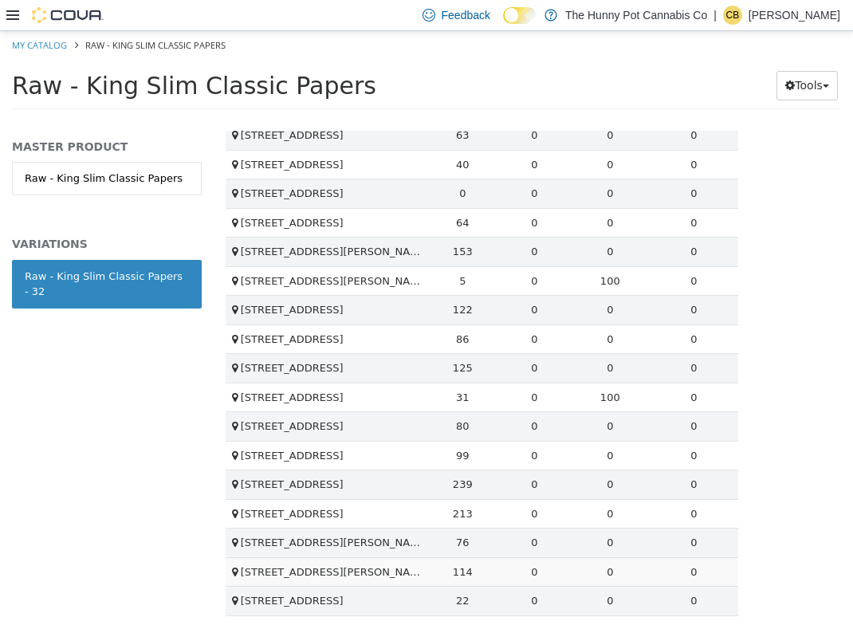
scroll to position [1075, 0]
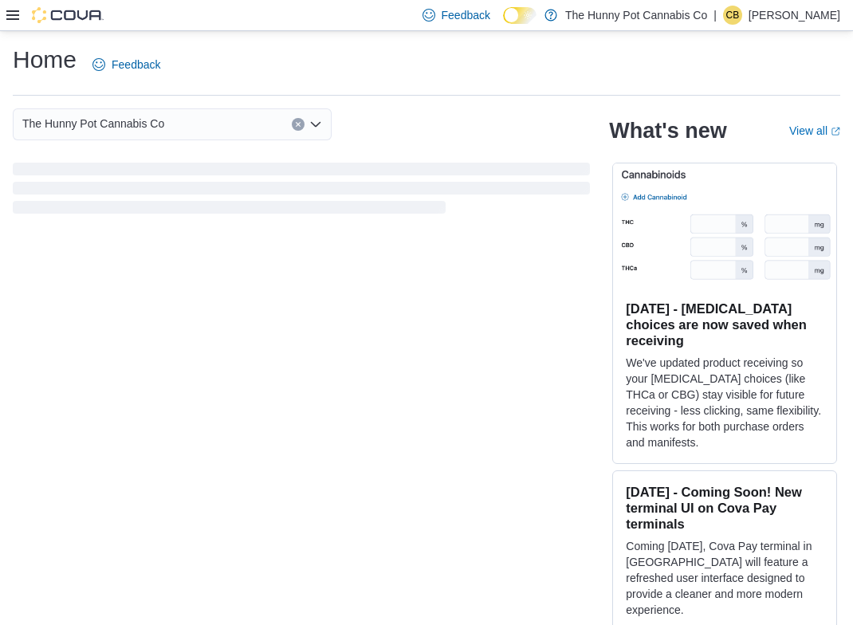
click at [14, 14] on icon at bounding box center [12, 15] width 13 height 10
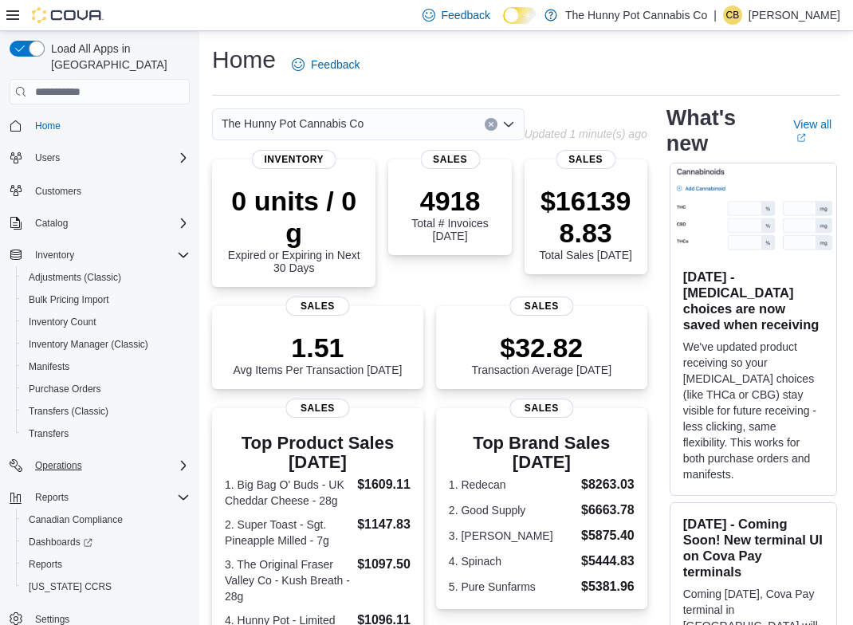
scroll to position [8, 0]
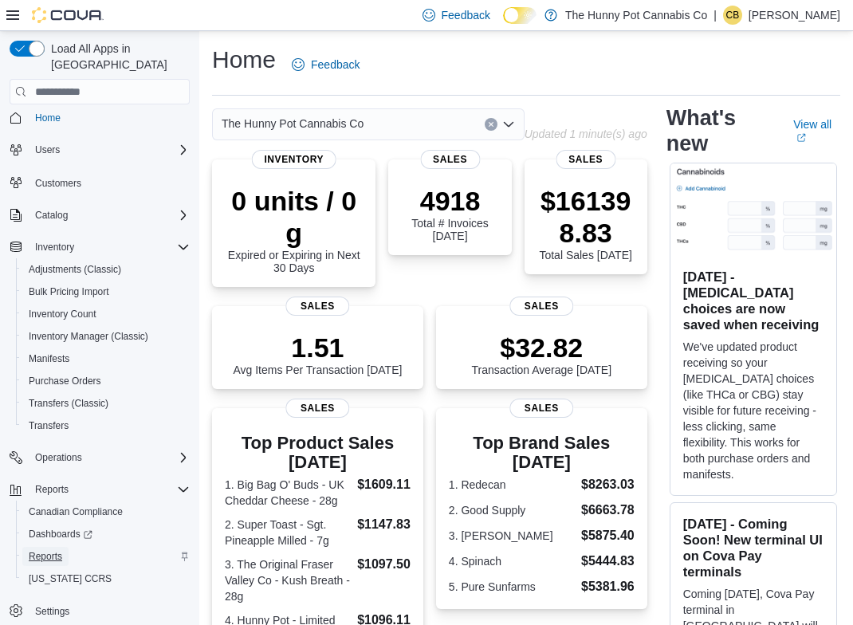
click at [62, 550] on span "Reports" at bounding box center [45, 556] width 33 height 13
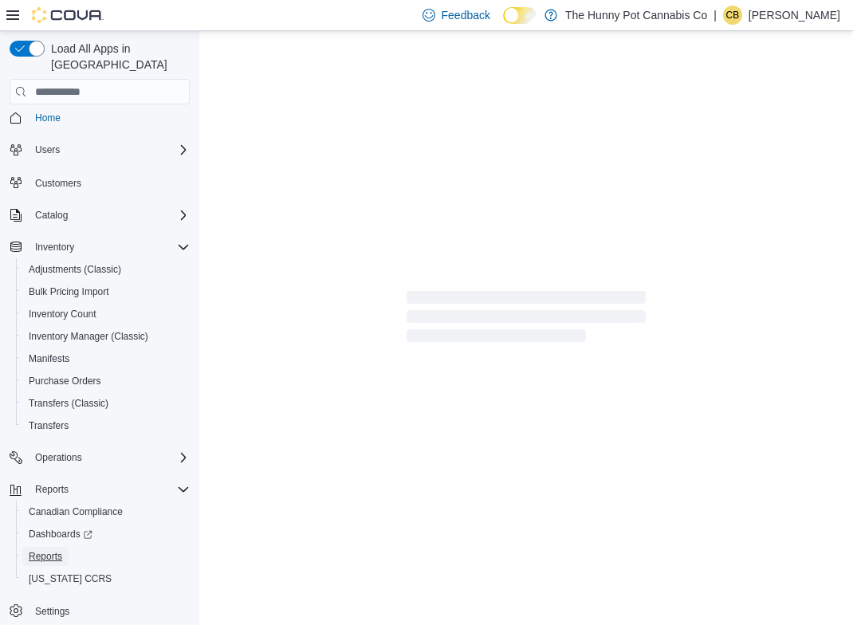
click at [14, 11] on icon at bounding box center [12, 15] width 13 height 10
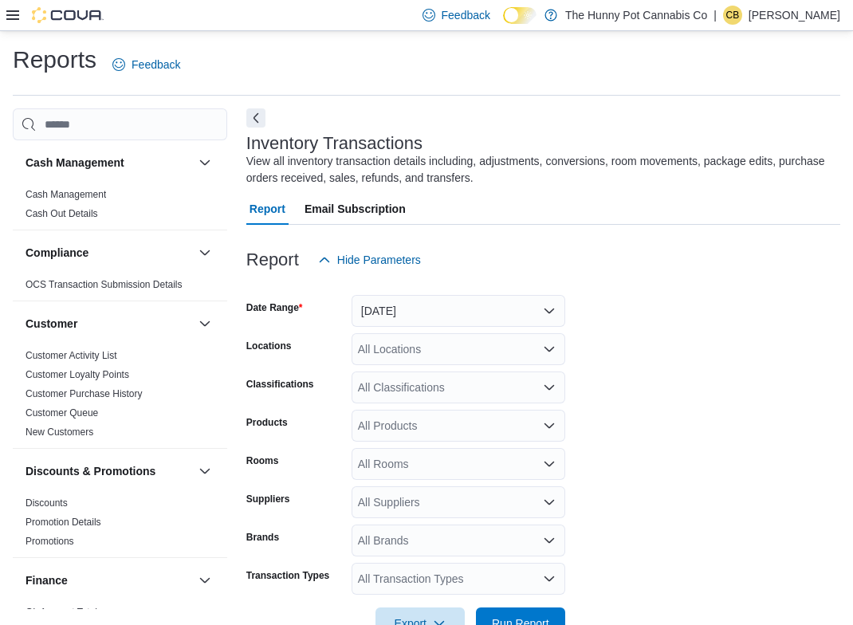
scroll to position [46, 0]
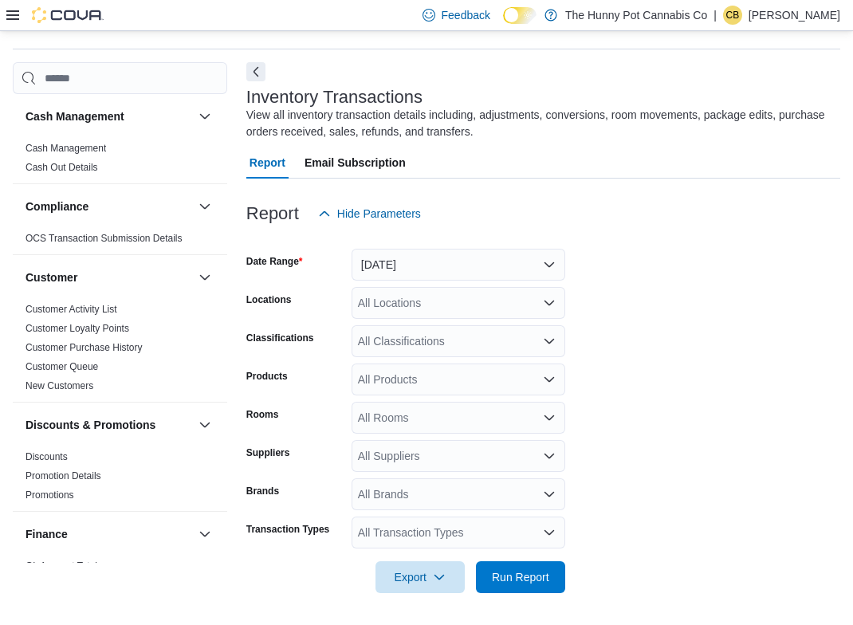
click at [10, 20] on icon at bounding box center [12, 15] width 13 height 13
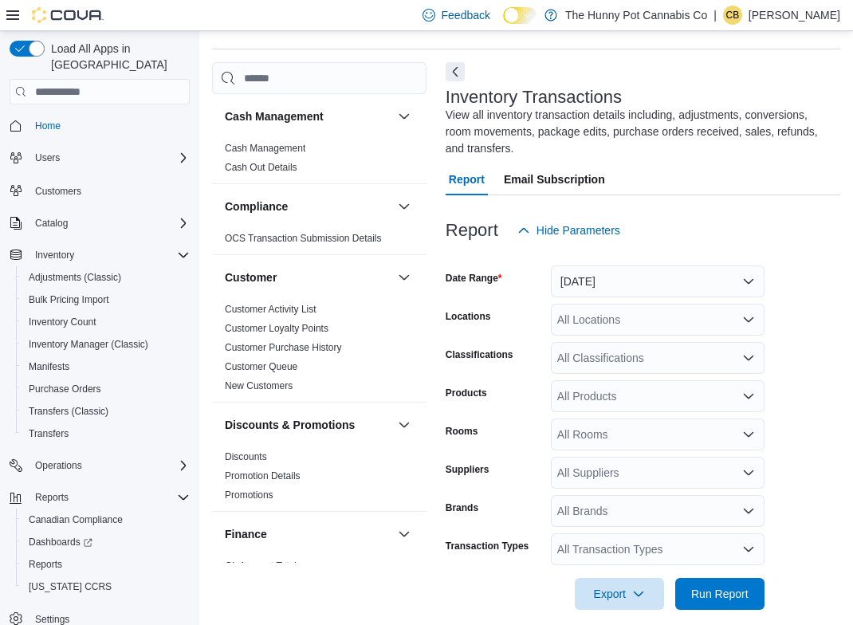
click at [16, 16] on icon at bounding box center [12, 15] width 13 height 13
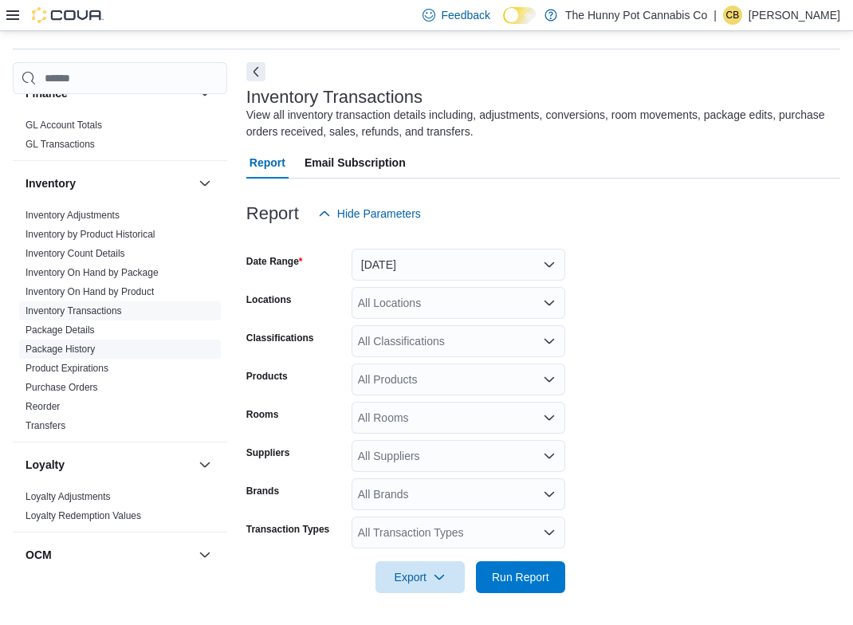
scroll to position [444, 0]
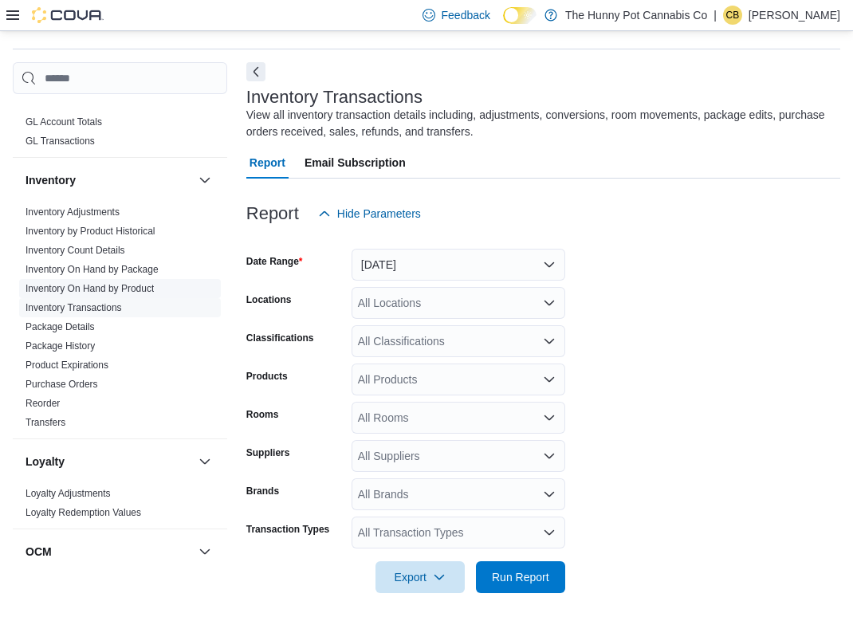
click at [125, 287] on link "Inventory On Hand by Product" at bounding box center [90, 288] width 128 height 11
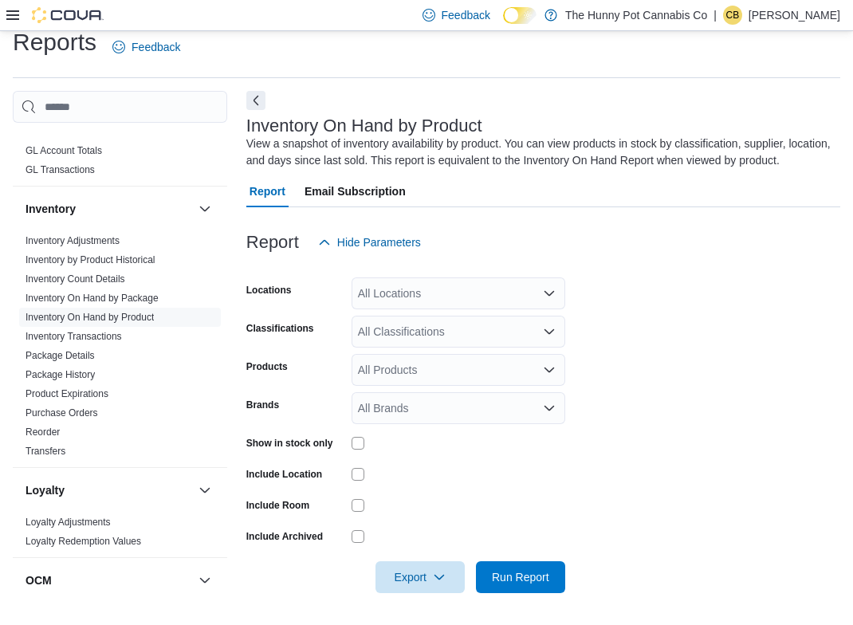
scroll to position [34, 0]
click at [159, 293] on link "Inventory On Hand by Package" at bounding box center [92, 298] width 133 height 11
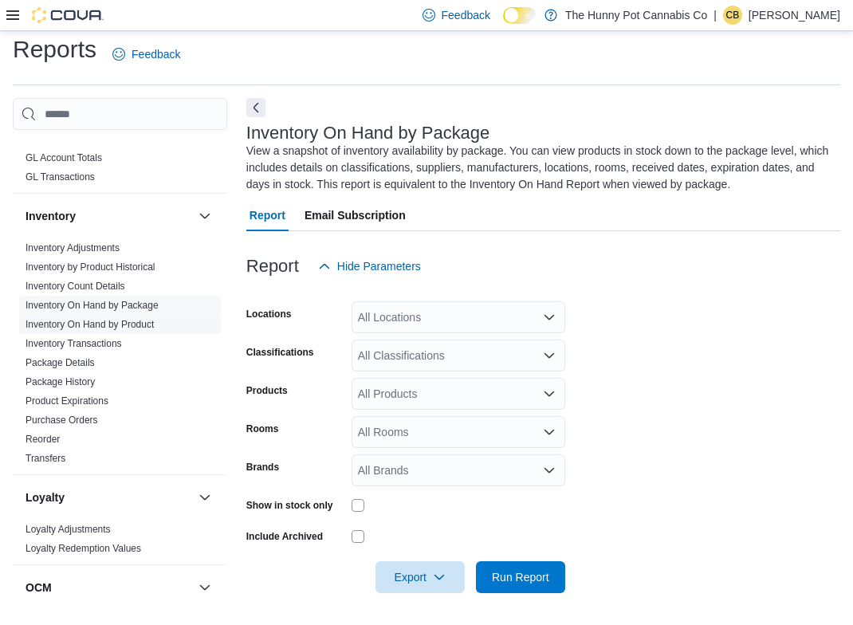
click at [152, 323] on link "Inventory On Hand by Product" at bounding box center [90, 324] width 128 height 11
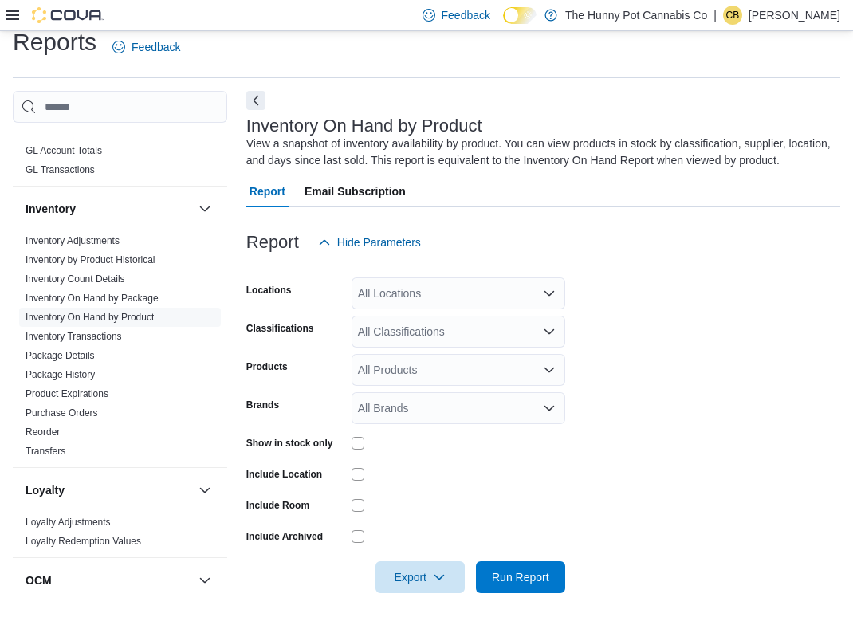
click at [449, 295] on div "All Locations" at bounding box center [459, 293] width 214 height 32
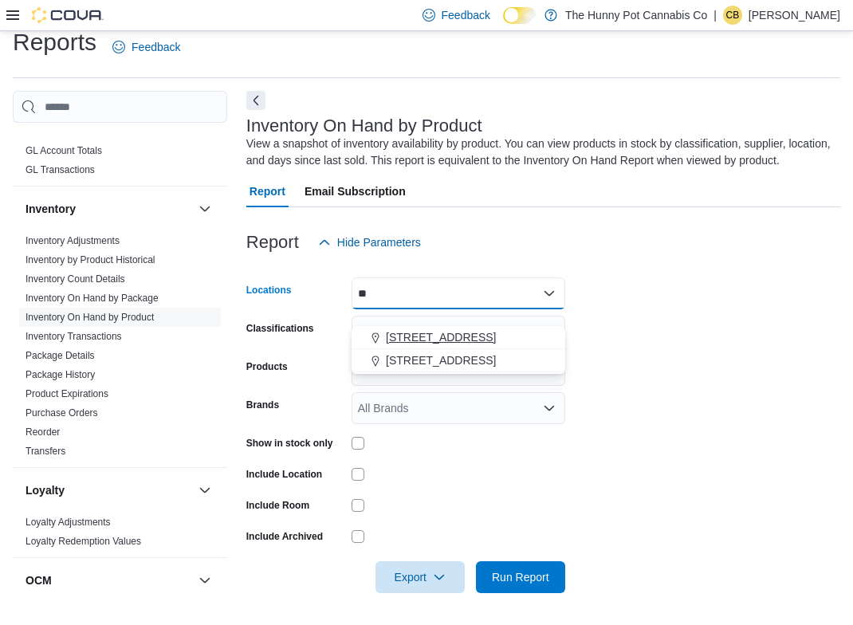
type input "**"
click at [445, 329] on span "[STREET_ADDRESS]" at bounding box center [441, 337] width 110 height 16
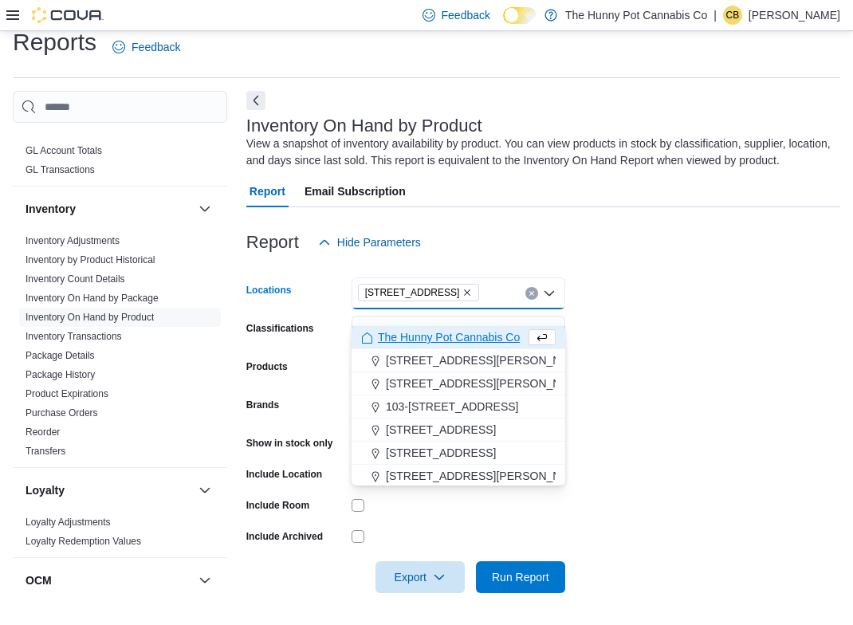
click at [394, 506] on div at bounding box center [459, 505] width 214 height 13
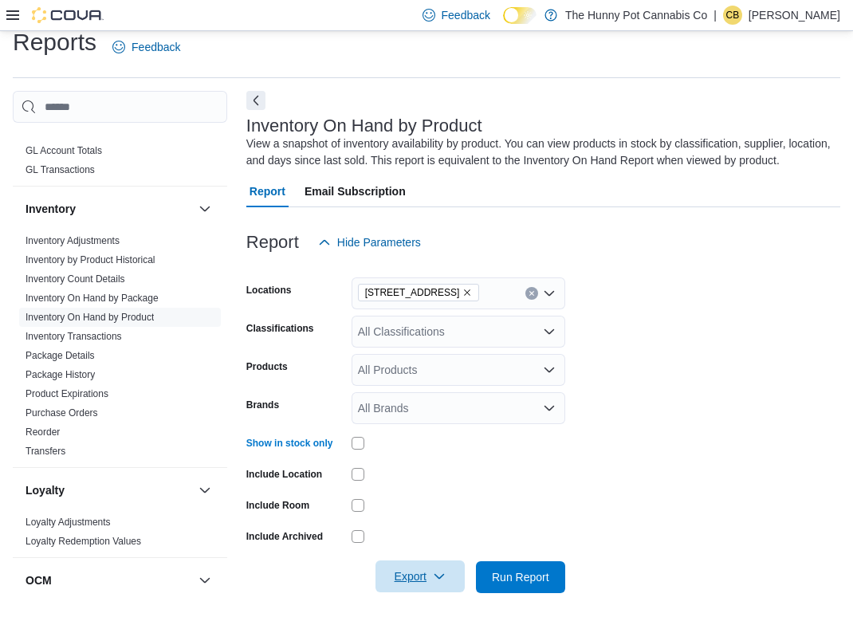
click at [440, 568] on span "Export" at bounding box center [420, 577] width 70 height 32
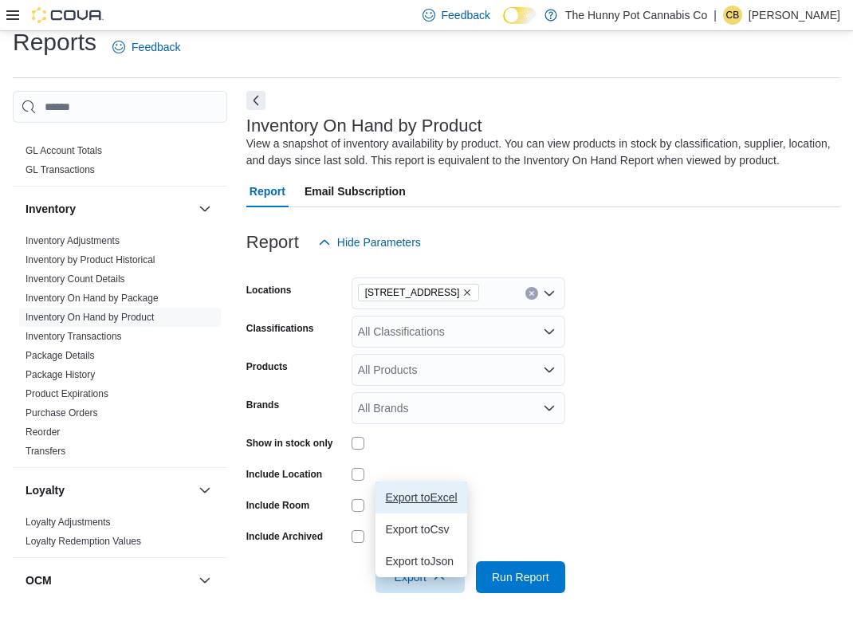
click at [437, 491] on span "Export to Excel" at bounding box center [421, 497] width 72 height 13
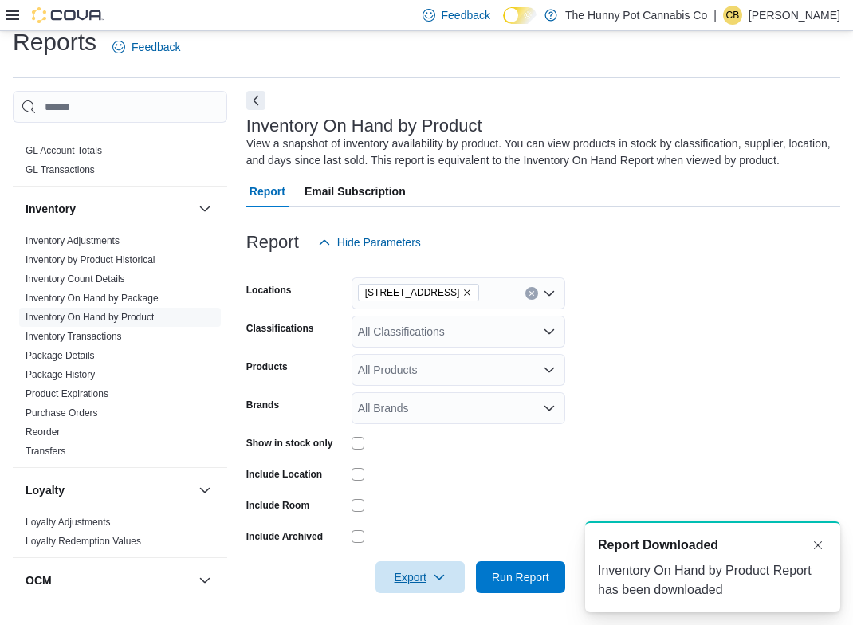
scroll to position [0, 0]
click at [447, 290] on span "[STREET_ADDRESS]" at bounding box center [419, 293] width 122 height 18
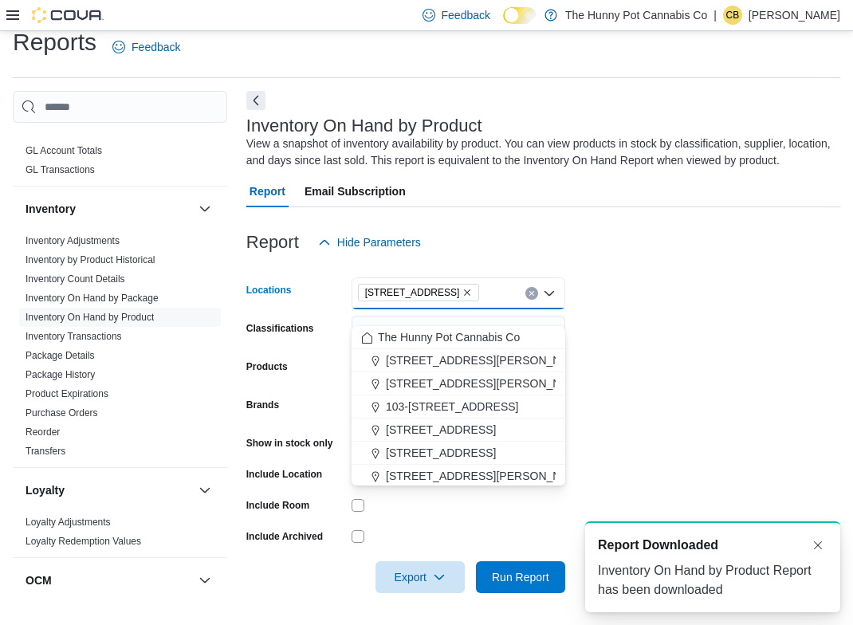
click at [465, 291] on icon "Remove 4936 Yonge St from selection in this group" at bounding box center [468, 292] width 6 height 6
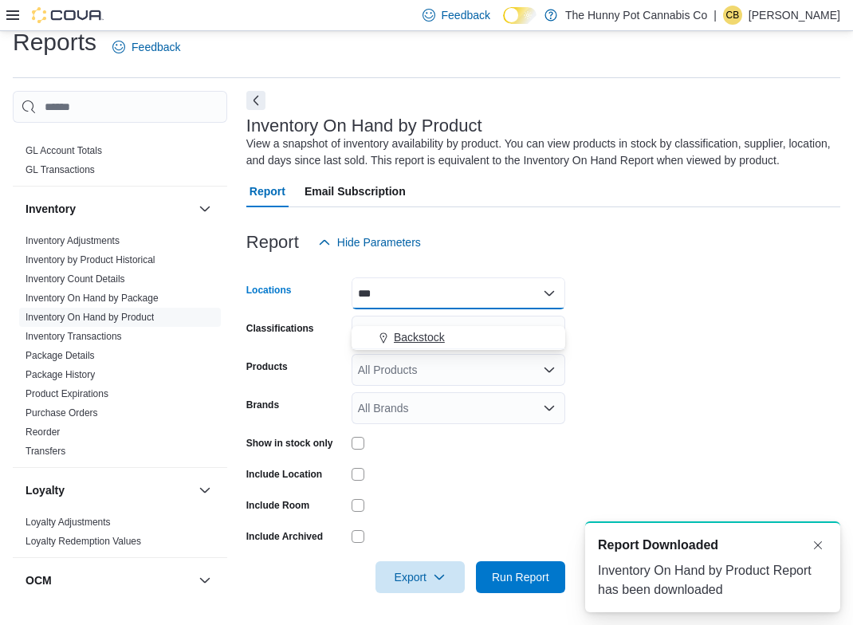
type input "***"
click at [436, 329] on span "Backstock" at bounding box center [419, 337] width 51 height 16
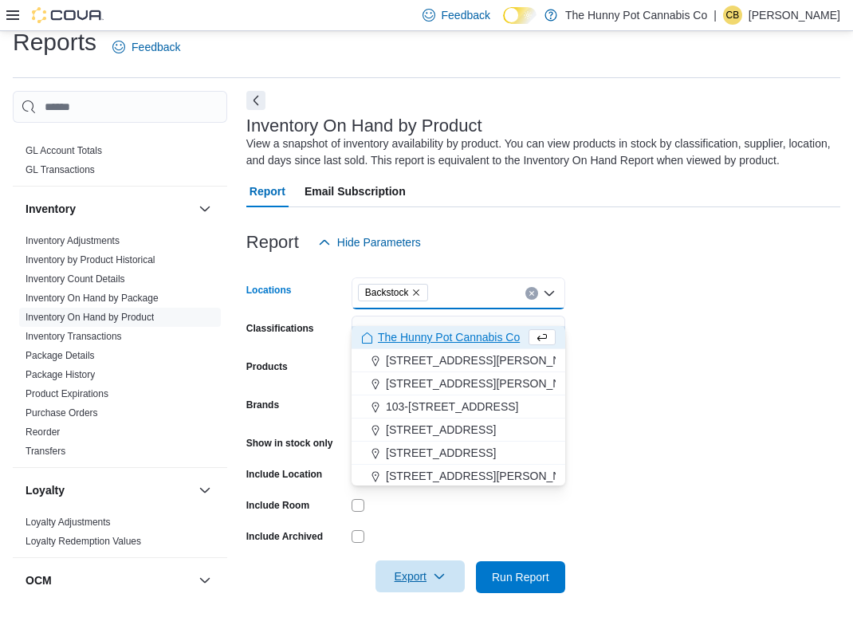
click at [428, 591] on span "Export" at bounding box center [420, 577] width 70 height 32
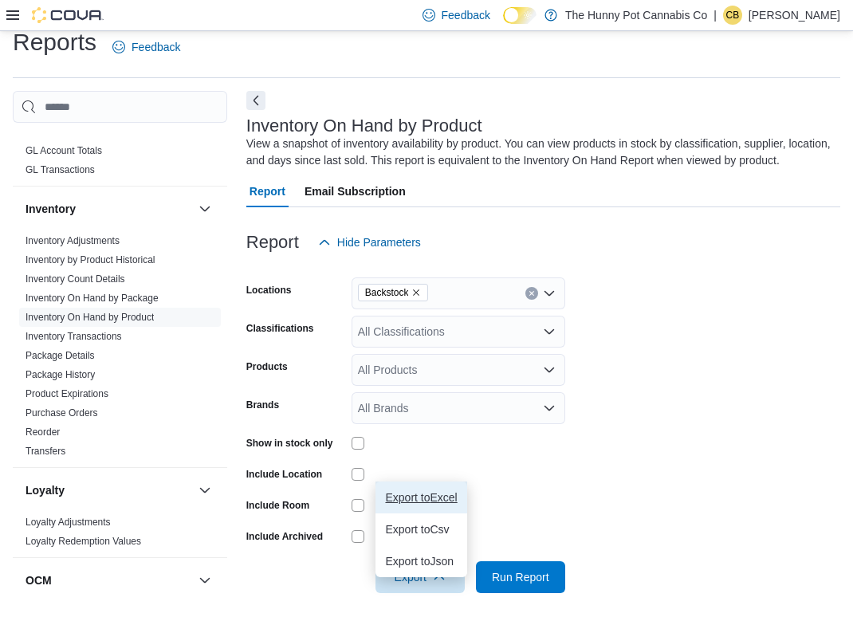
click at [422, 491] on span "Export to Excel" at bounding box center [421, 497] width 72 height 13
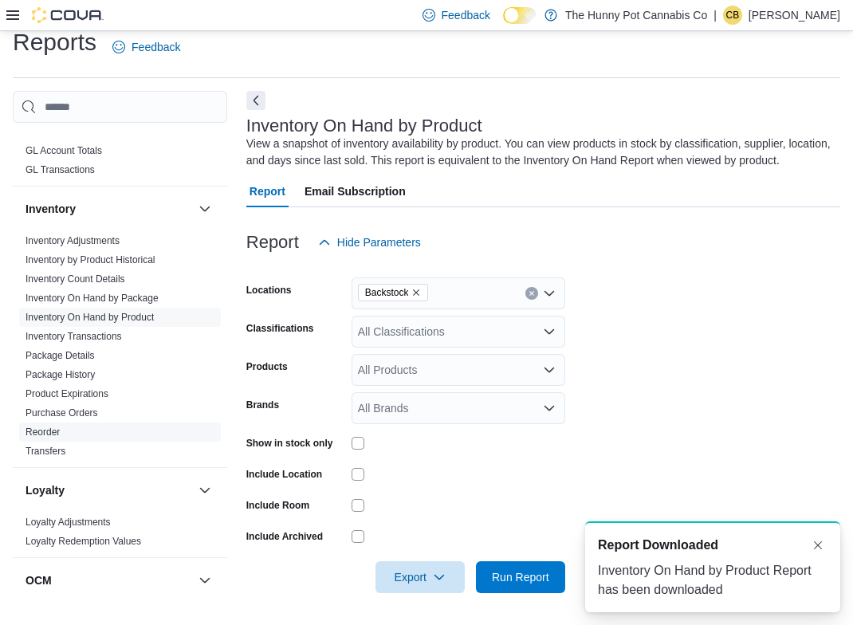
click at [57, 427] on link "Reorder" at bounding box center [43, 432] width 34 height 11
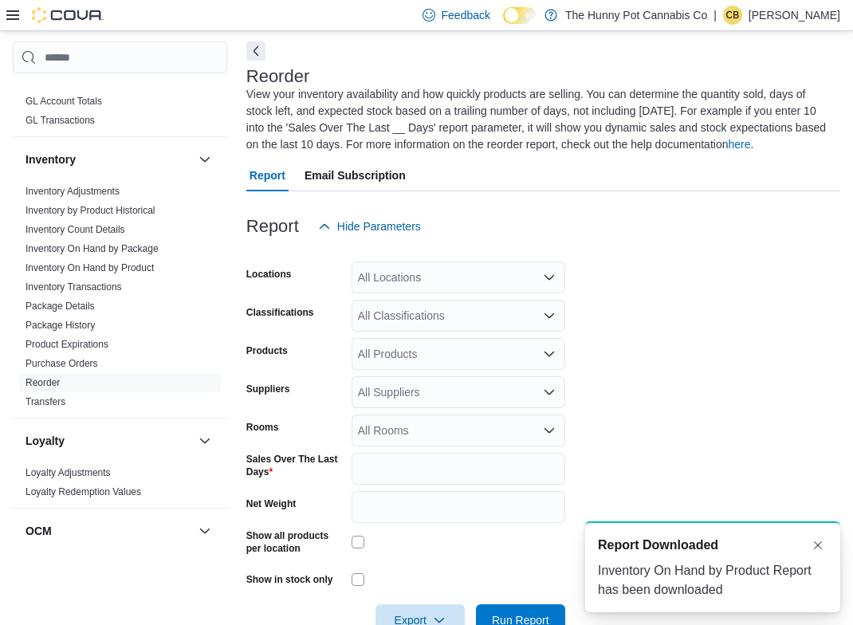
scroll to position [87, 0]
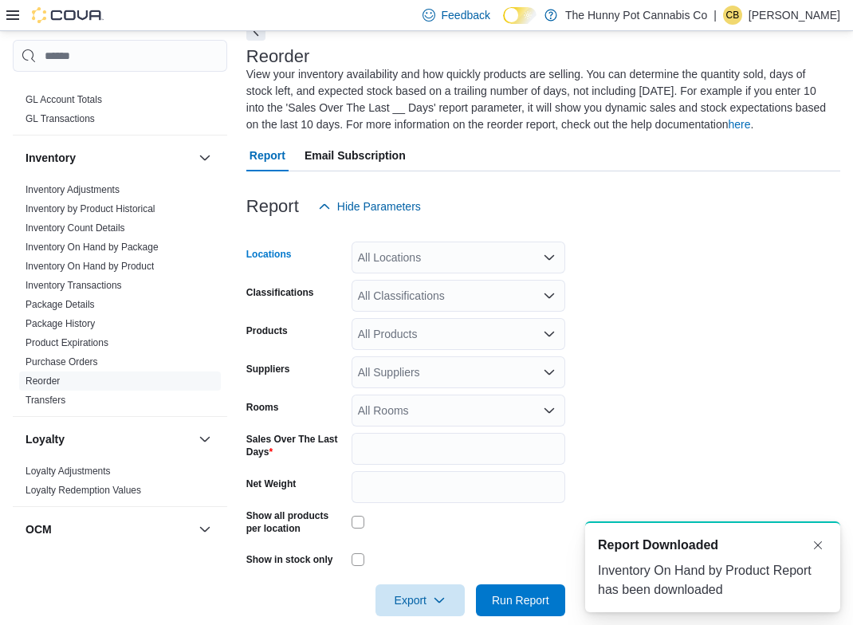
click at [435, 253] on div "All Locations" at bounding box center [459, 258] width 214 height 32
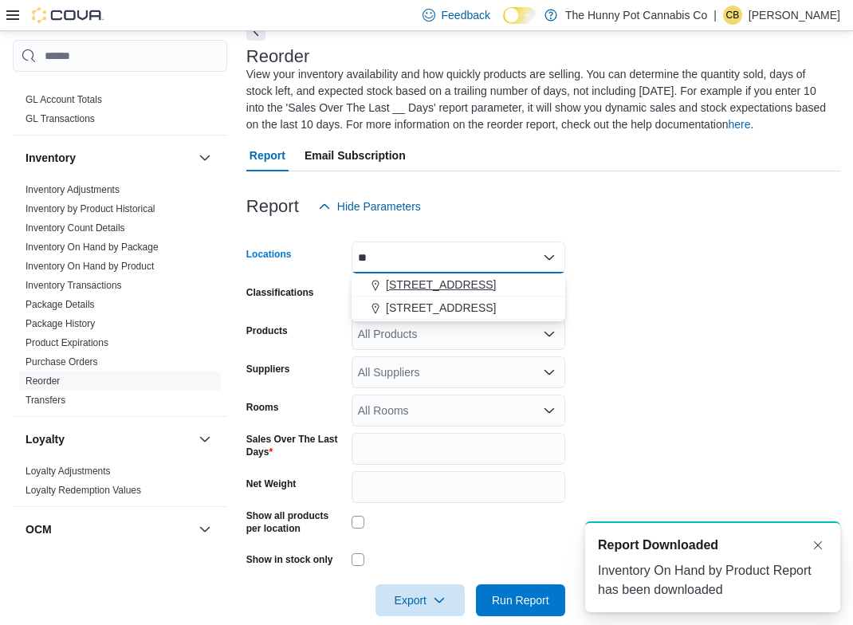
type input "**"
click at [439, 286] on span "[STREET_ADDRESS]" at bounding box center [441, 285] width 110 height 16
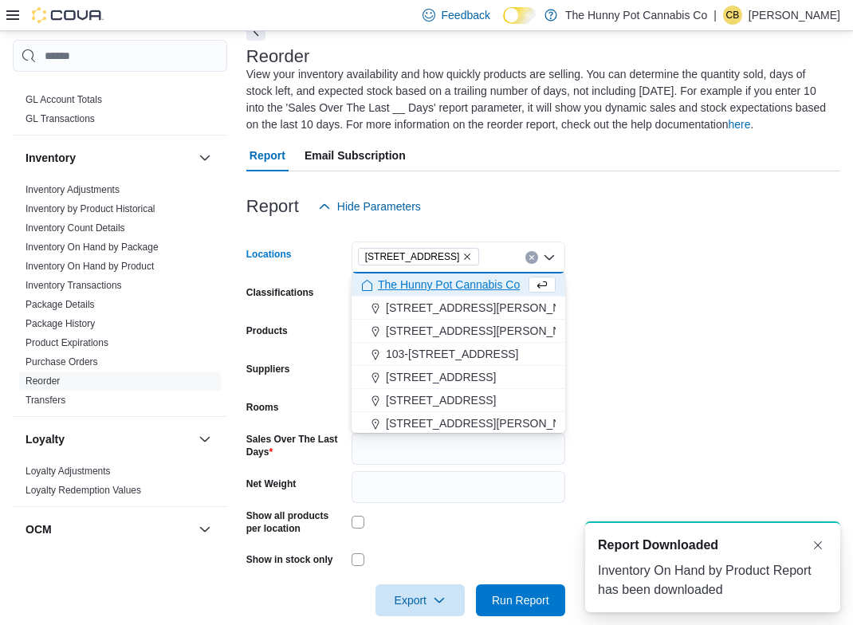
click at [685, 385] on form "Locations 4936 Yonge St Combo box. Selected. 4936 Yonge St. Press Backspace to …" at bounding box center [543, 419] width 594 height 394
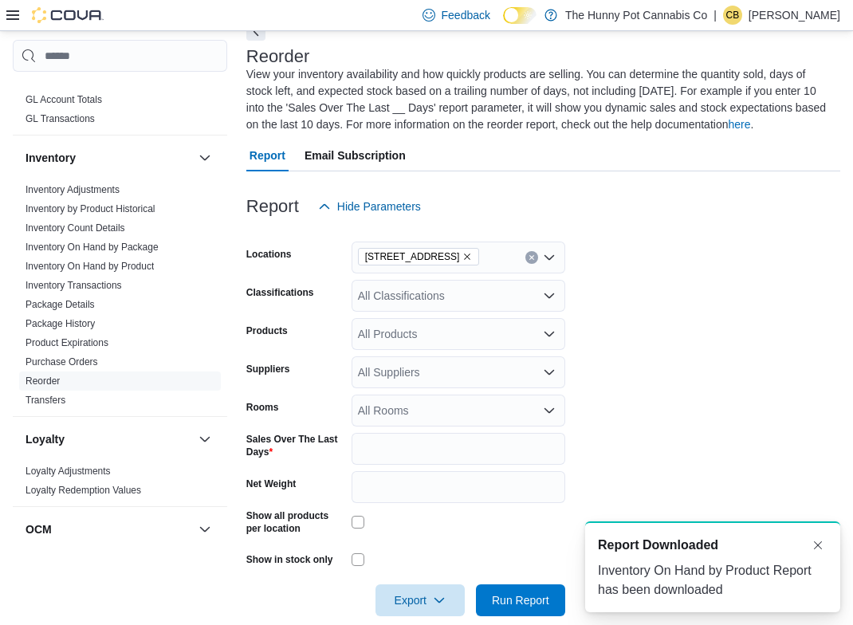
scroll to position [110, 0]
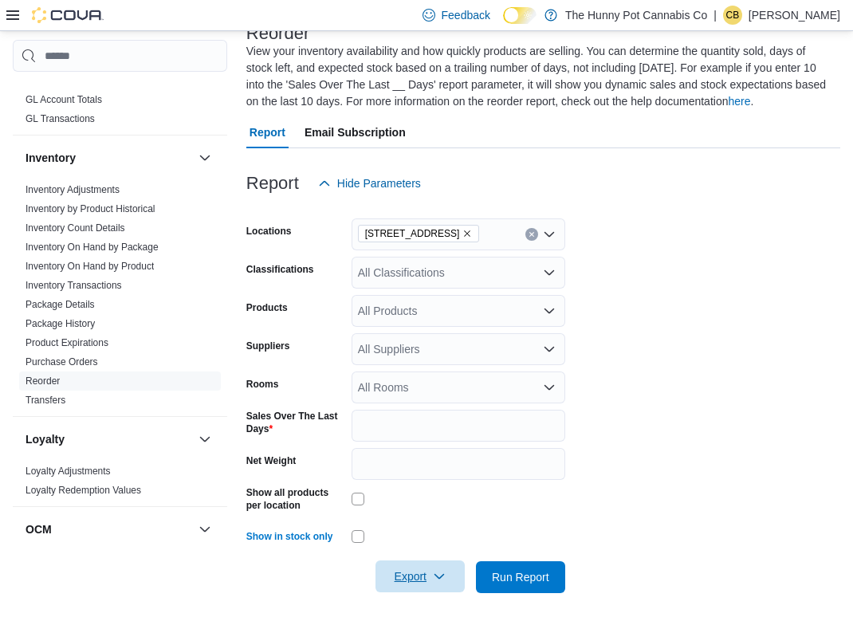
click at [408, 588] on span "Export" at bounding box center [420, 577] width 70 height 32
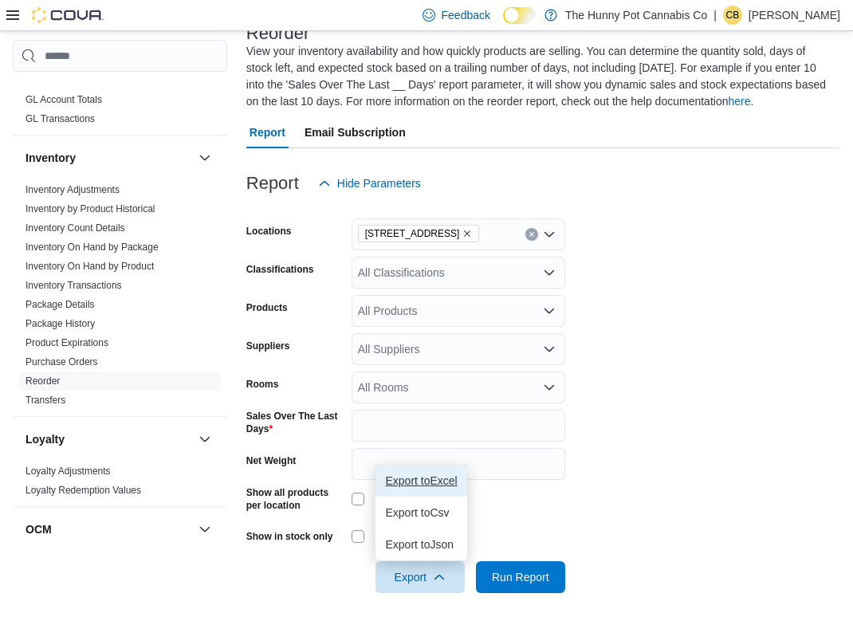
click at [418, 487] on button "Export to Excel" at bounding box center [421, 481] width 91 height 32
click at [13, 19] on icon at bounding box center [12, 15] width 13 height 10
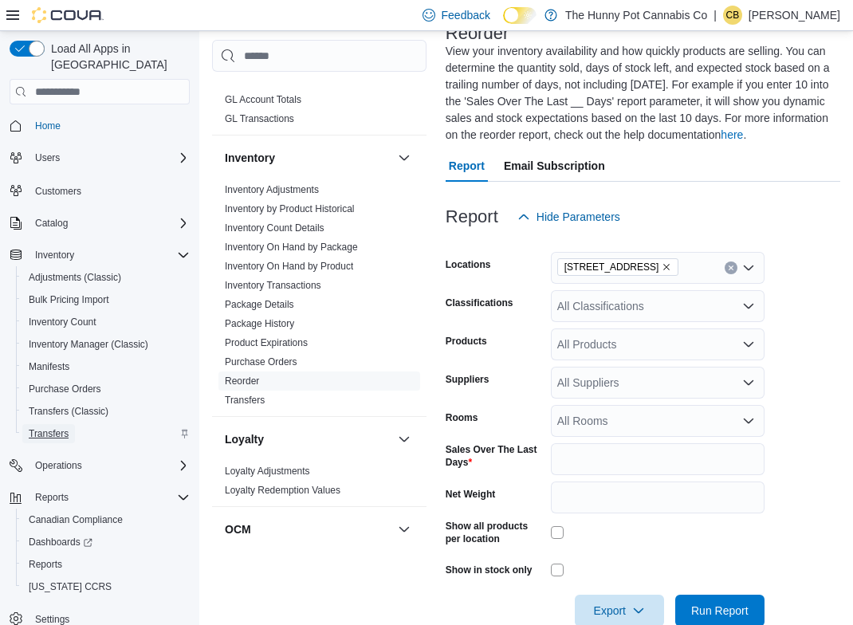
click at [69, 424] on span "Transfers" at bounding box center [49, 433] width 40 height 19
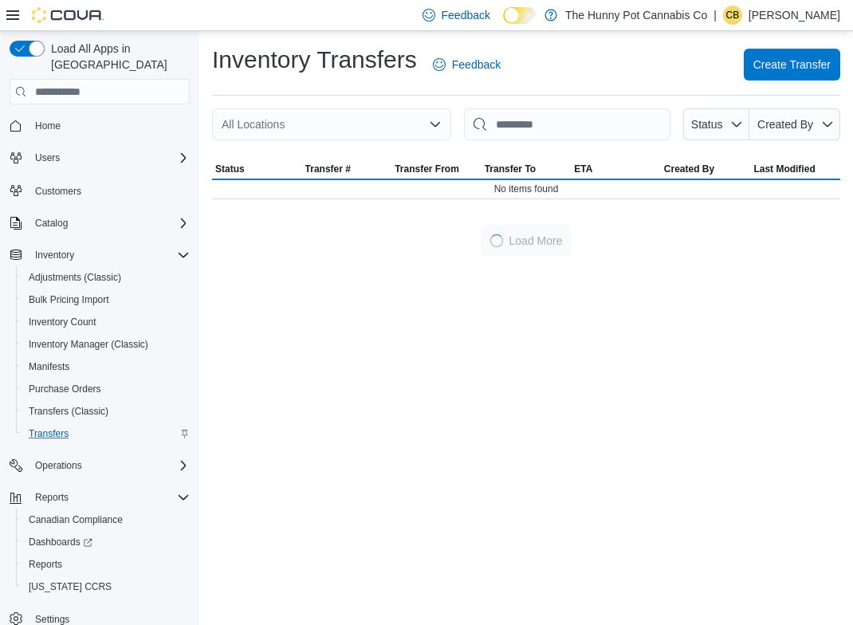
click at [16, 14] on icon at bounding box center [12, 15] width 13 height 13
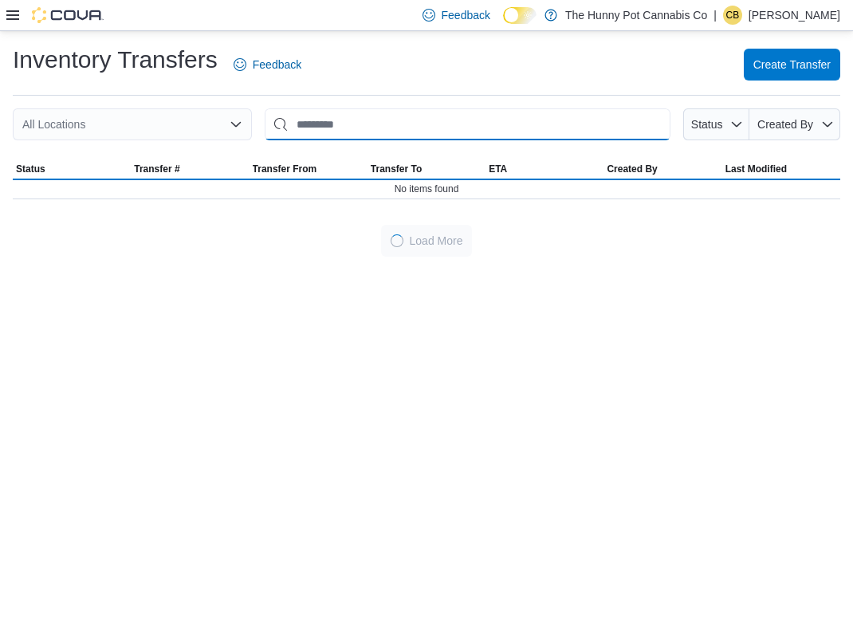
click at [354, 121] on input "This is a search bar. After typing your query, hit enter to filter the results …" at bounding box center [468, 124] width 406 height 32
click at [193, 116] on div "All Locations" at bounding box center [132, 124] width 239 height 32
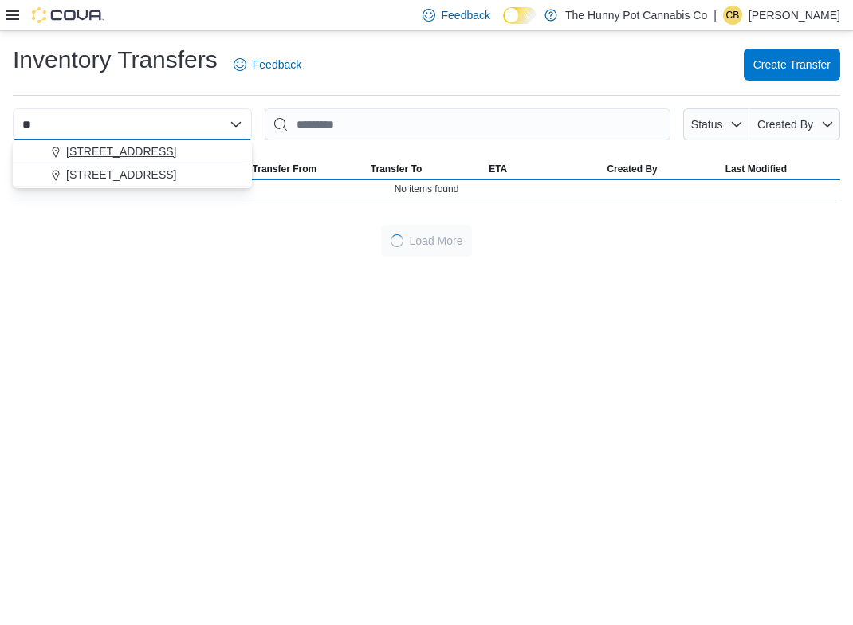
type input "**"
click at [155, 148] on div "[STREET_ADDRESS]" at bounding box center [141, 152] width 201 height 16
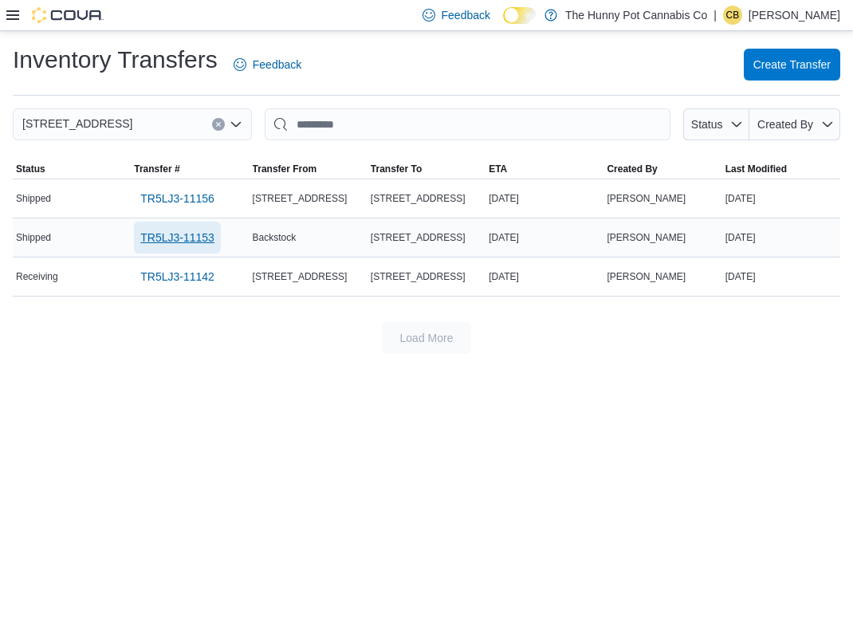
click at [176, 236] on span "TR5LJ3-11153" at bounding box center [177, 238] width 74 height 16
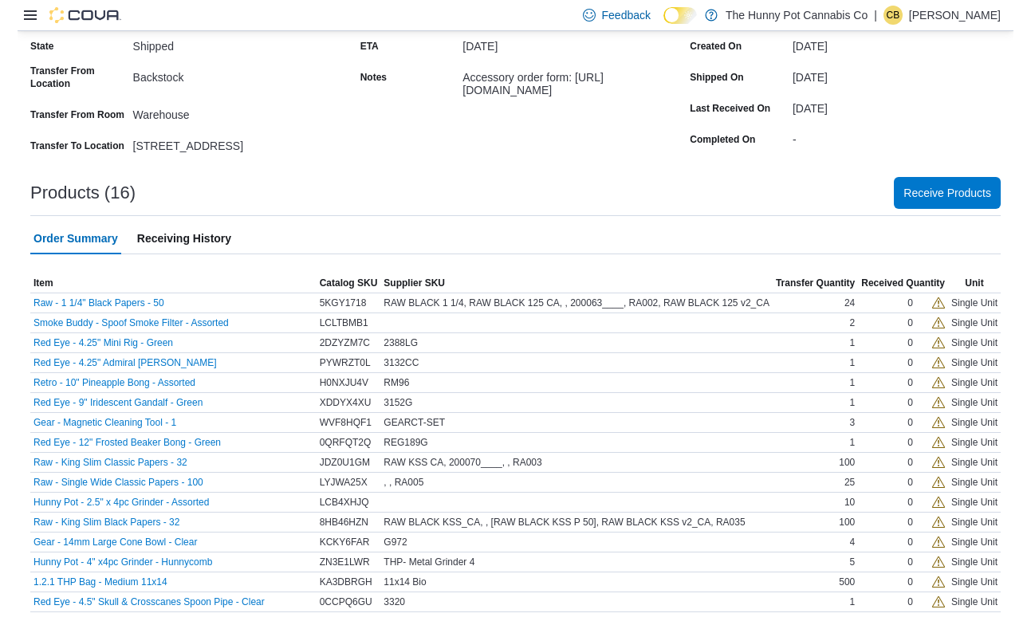
scroll to position [148, 0]
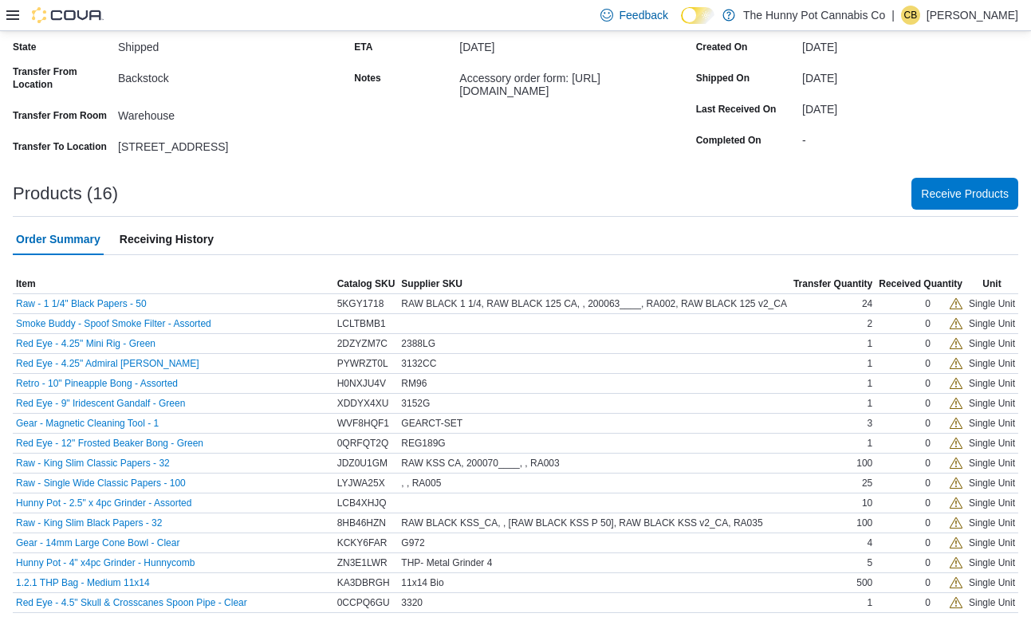
drag, startPoint x: 458, startPoint y: 89, endPoint x: 662, endPoint y: 102, distance: 203.8
click at [663, 97] on div "Notes Accessory order form: [URL][DOMAIN_NAME]" at bounding box center [513, 81] width 319 height 32
copy div "[URL][DOMAIN_NAME]"
click at [188, 237] on span "Receiving History" at bounding box center [167, 239] width 94 height 32
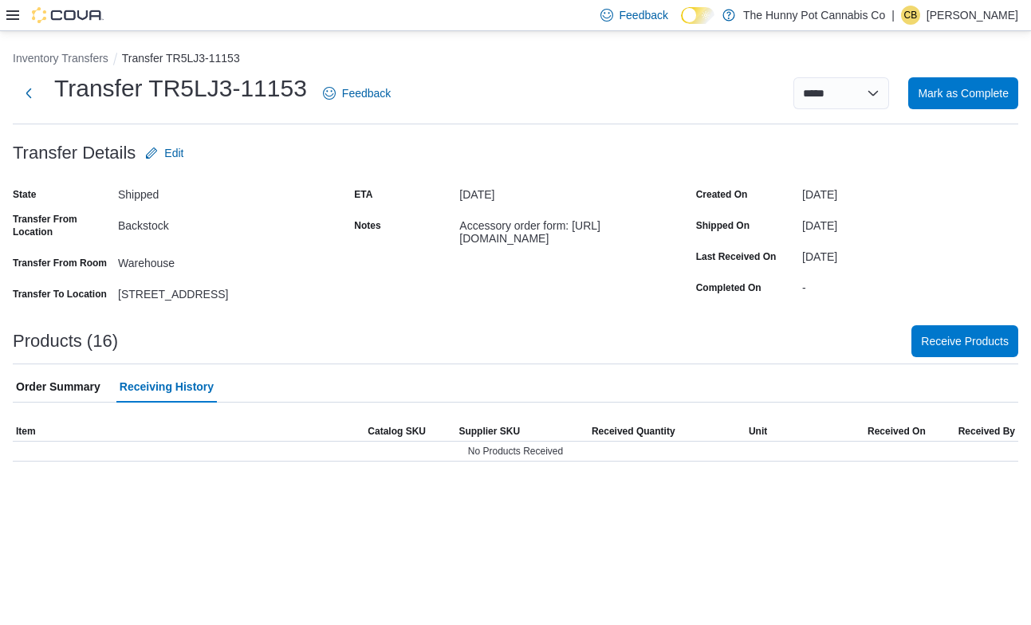
scroll to position [0, 0]
click at [81, 390] on span "Order Summary" at bounding box center [58, 387] width 85 height 32
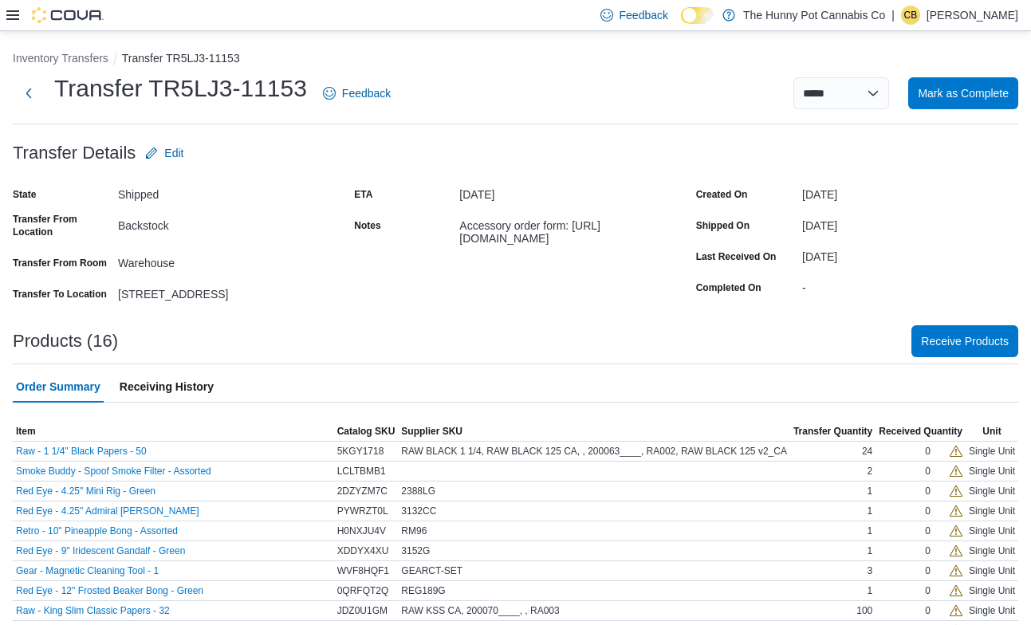
scroll to position [148, 0]
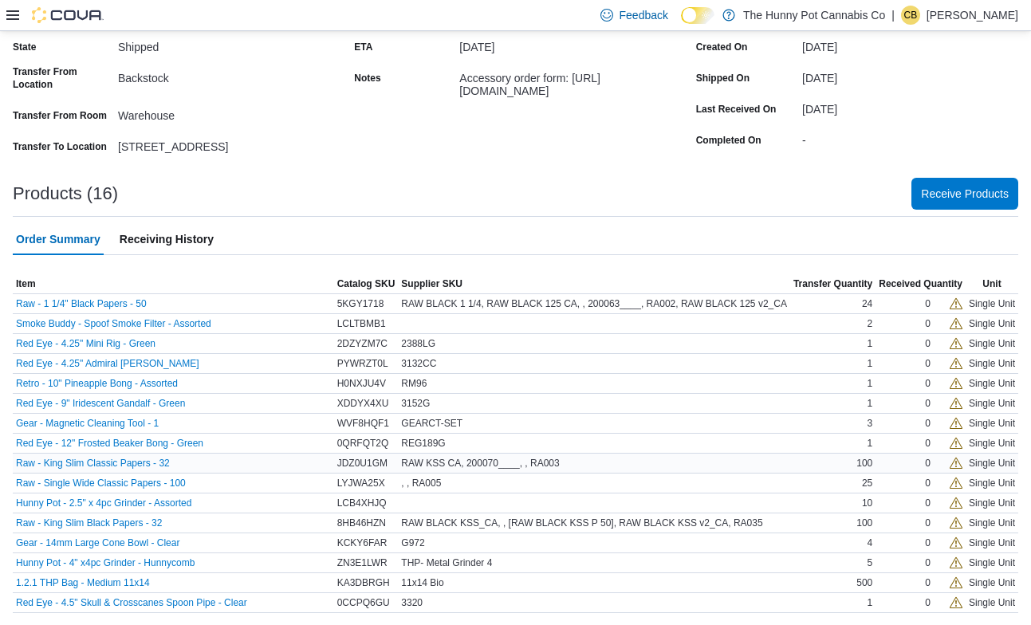
click at [337, 460] on span "JDZ0U1GM" at bounding box center [362, 463] width 50 height 13
copy span "Z"
click at [348, 523] on span "8HB46HZN" at bounding box center [361, 523] width 49 height 13
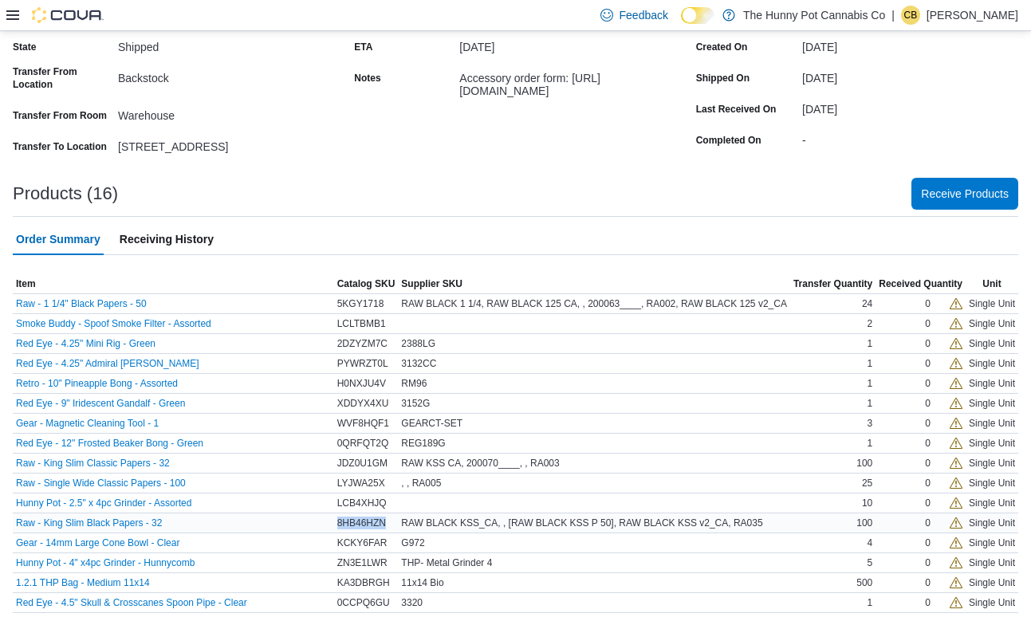
copy span "8HB46HZN"
